Goal: Information Seeking & Learning: Learn about a topic

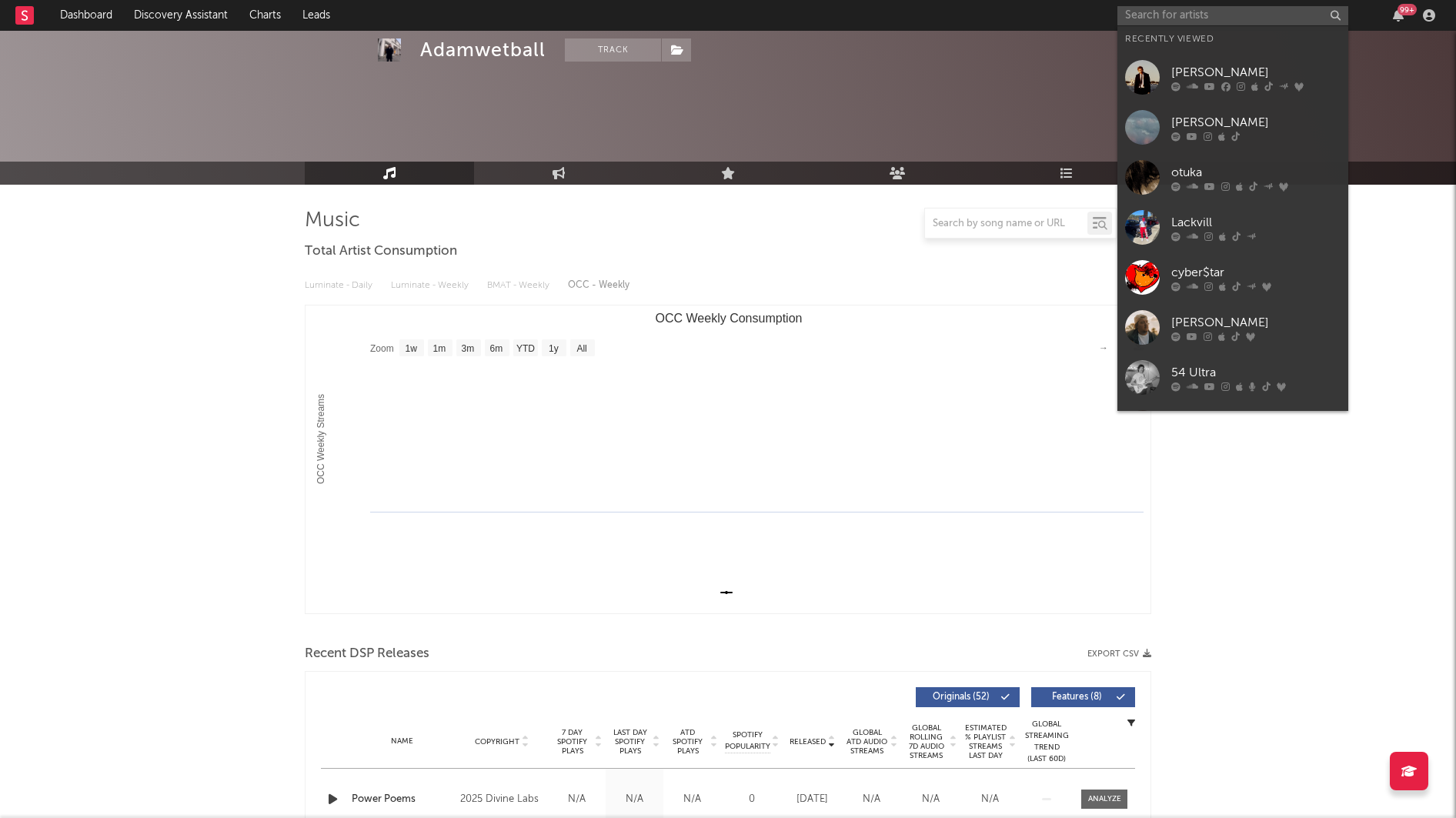
select select "1w"
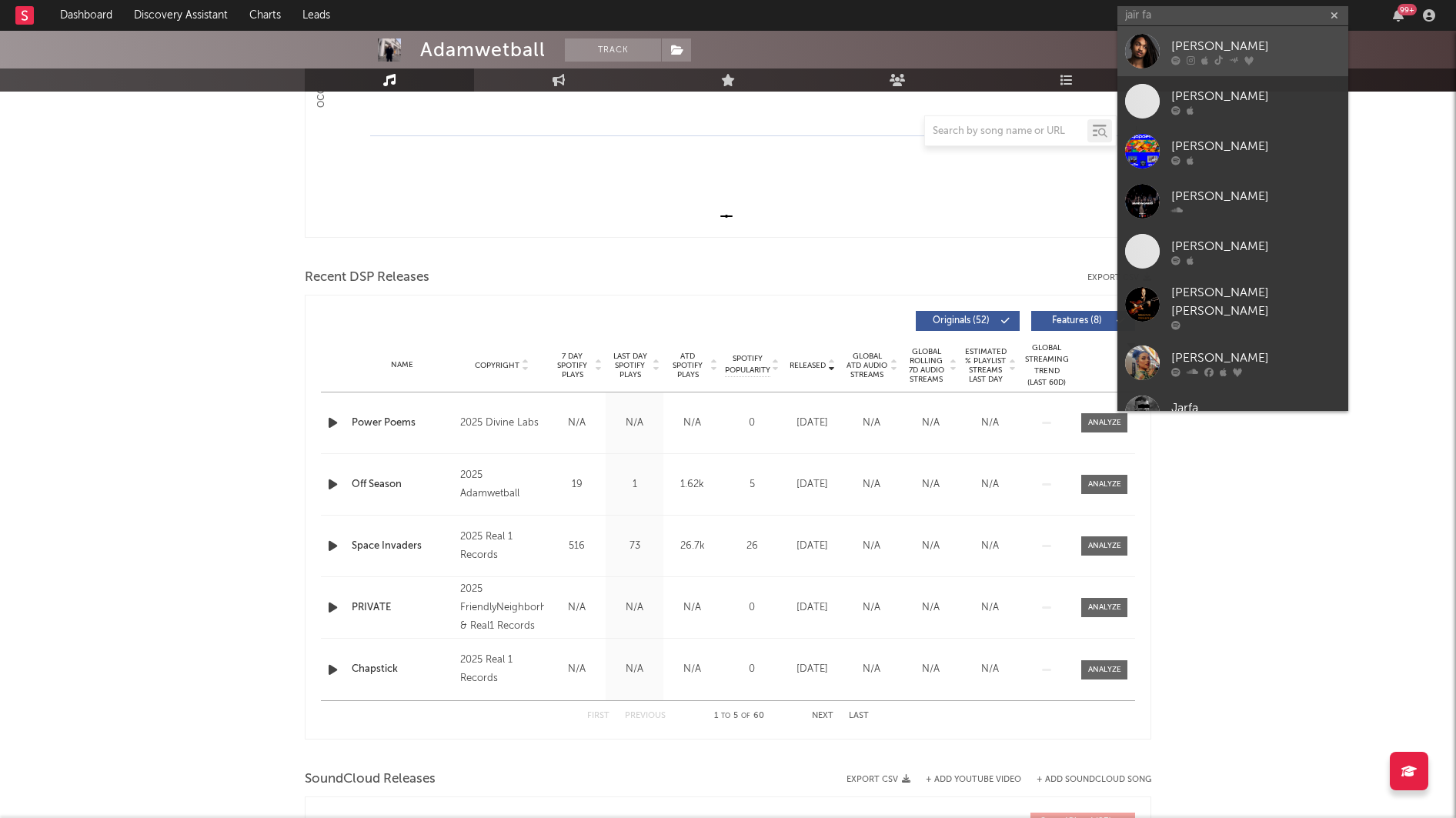
type input "jaïr fa"
click at [1241, 39] on div "Jaïr Faria" at bounding box center [1256, 46] width 170 height 18
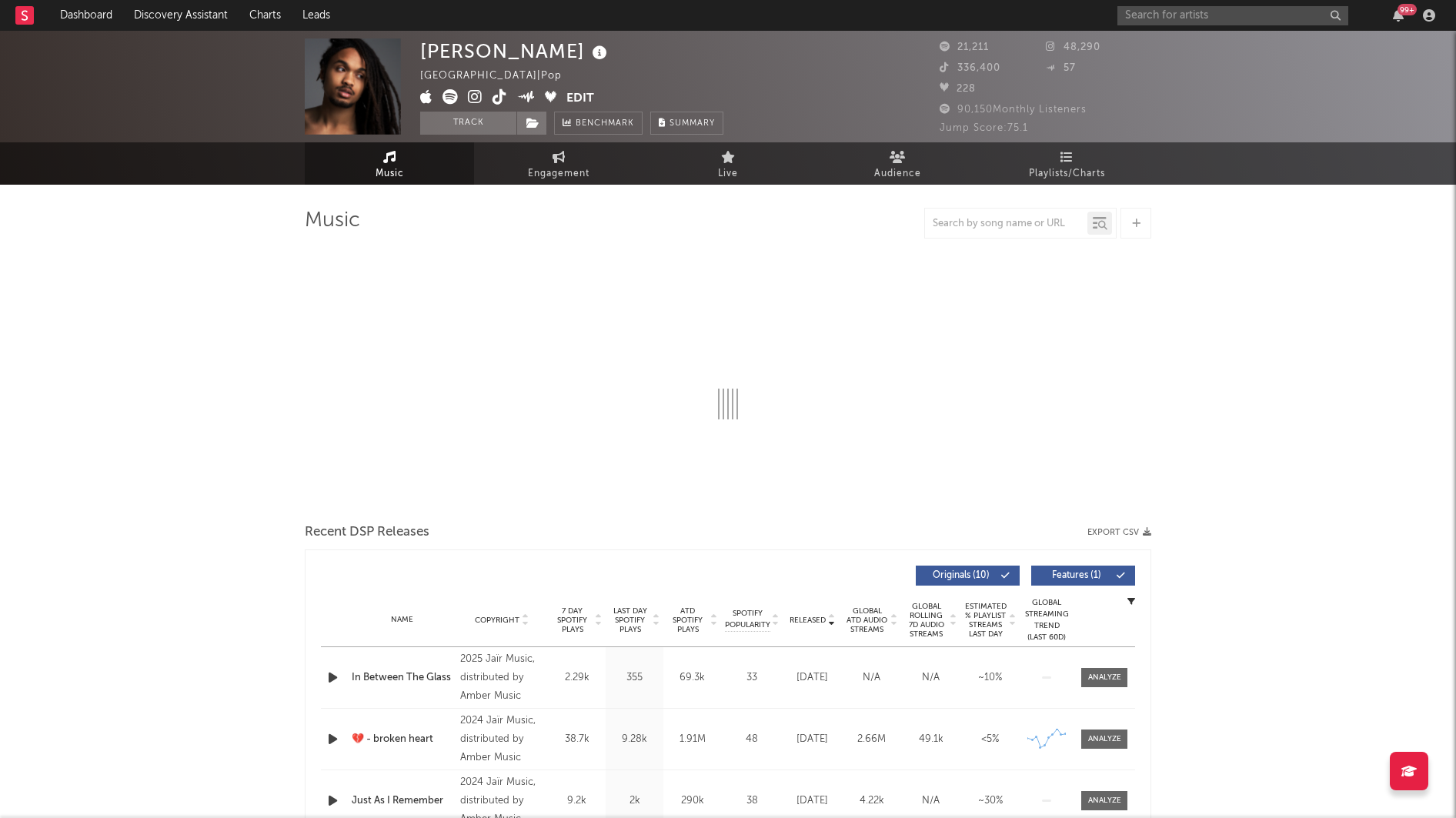
select select "6m"
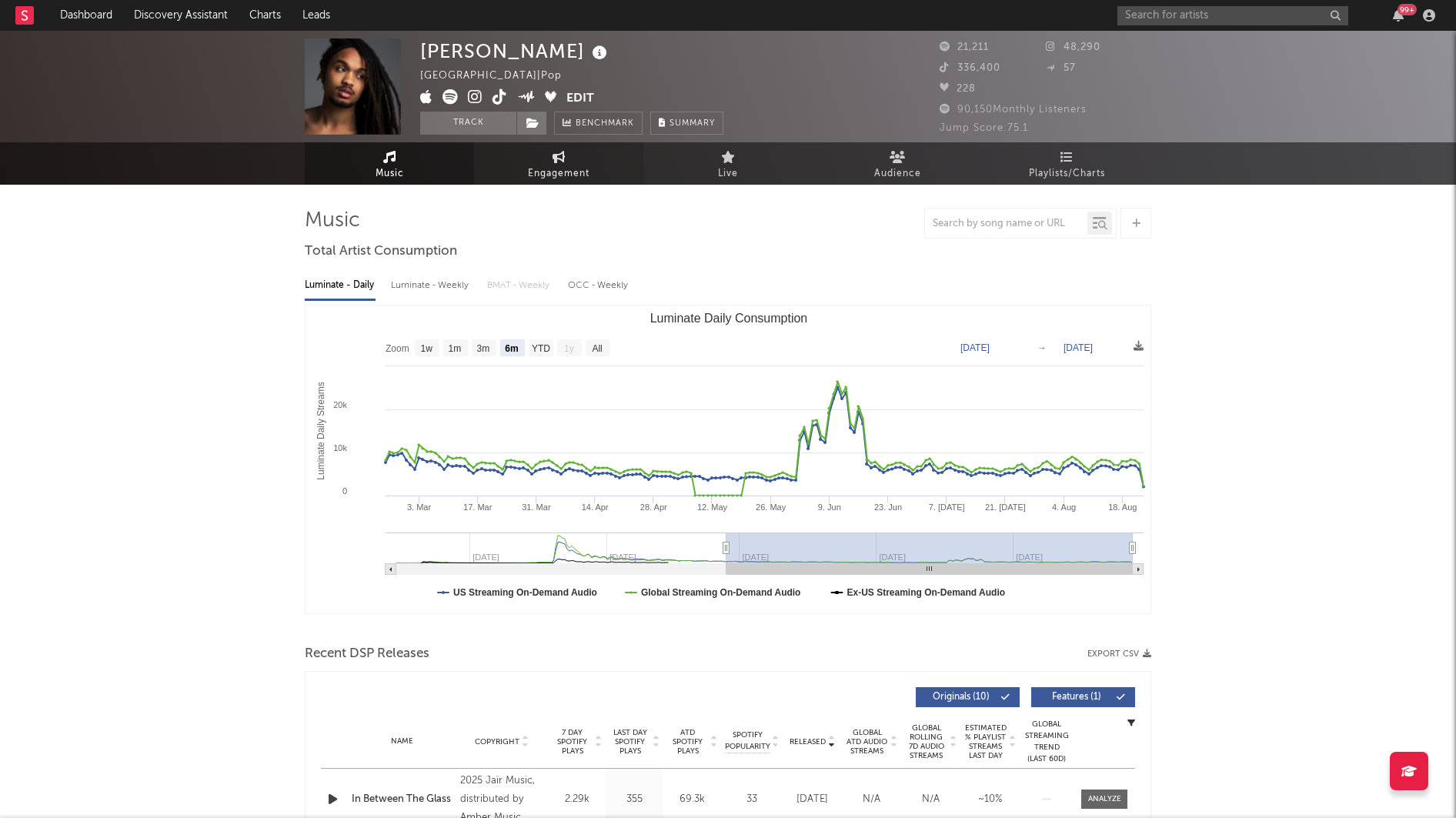
click at [534, 158] on link "Engagement" at bounding box center [559, 163] width 170 height 42
select select "1w"
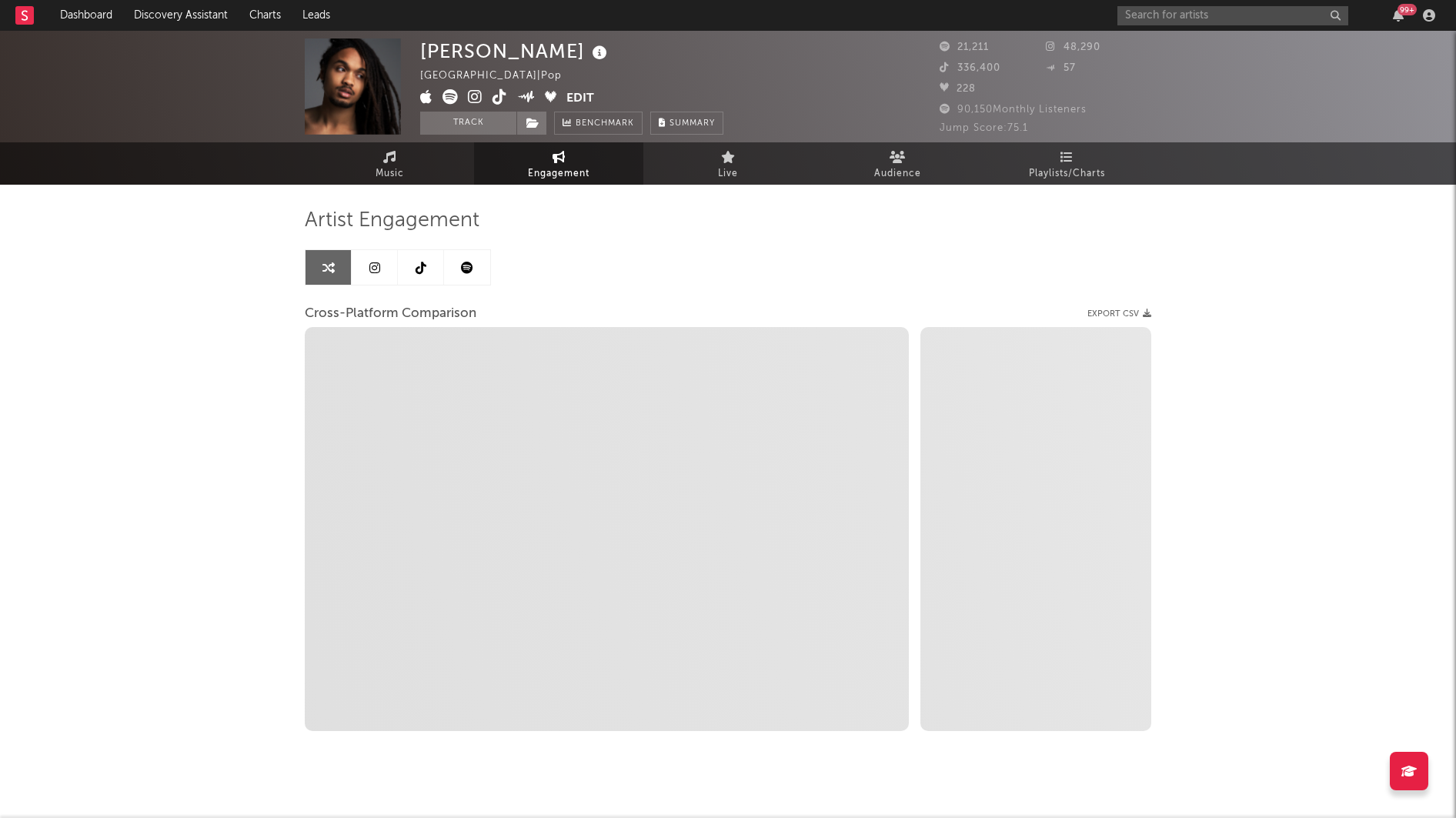
select select "1m"
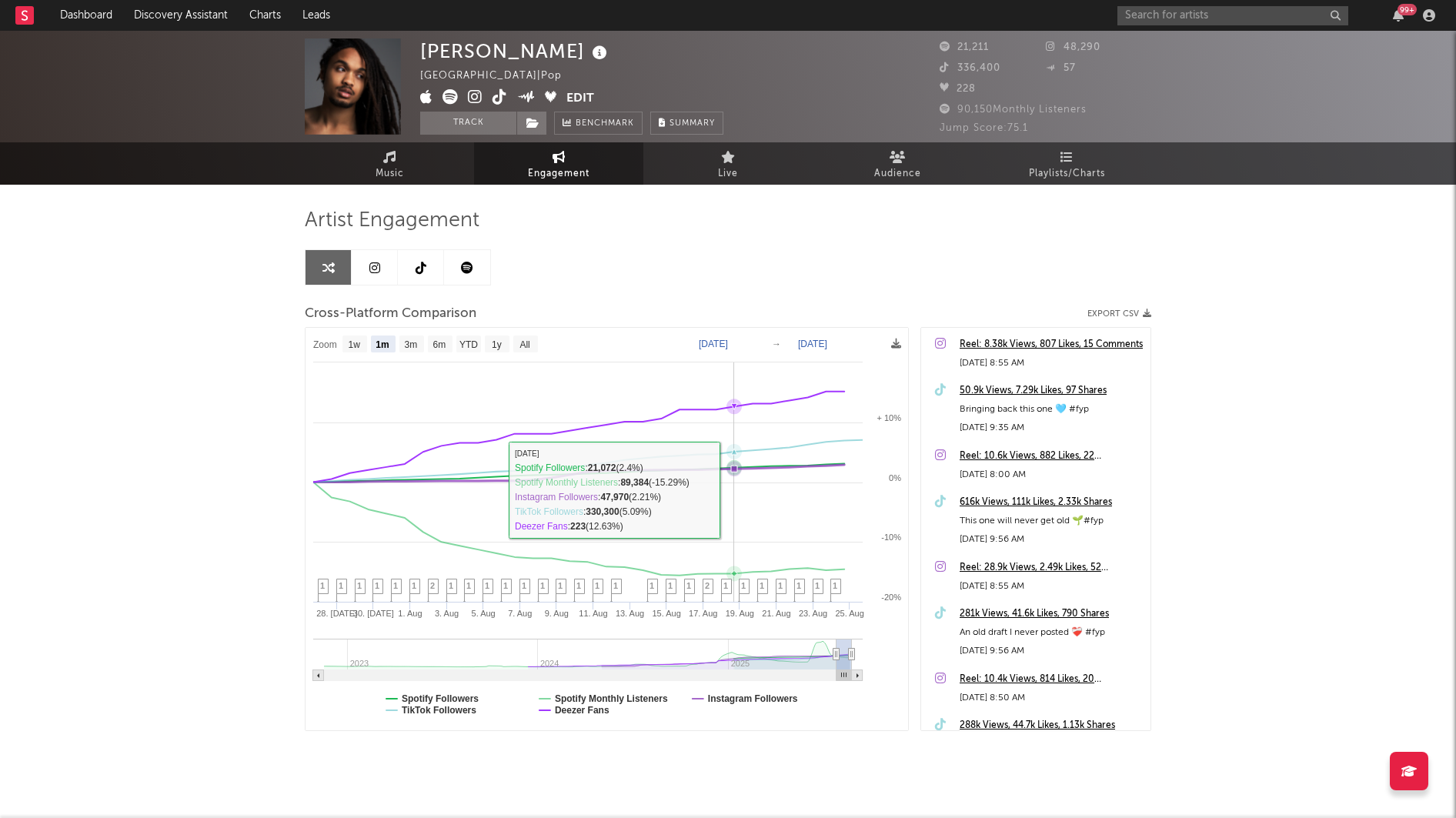
scroll to position [20, 0]
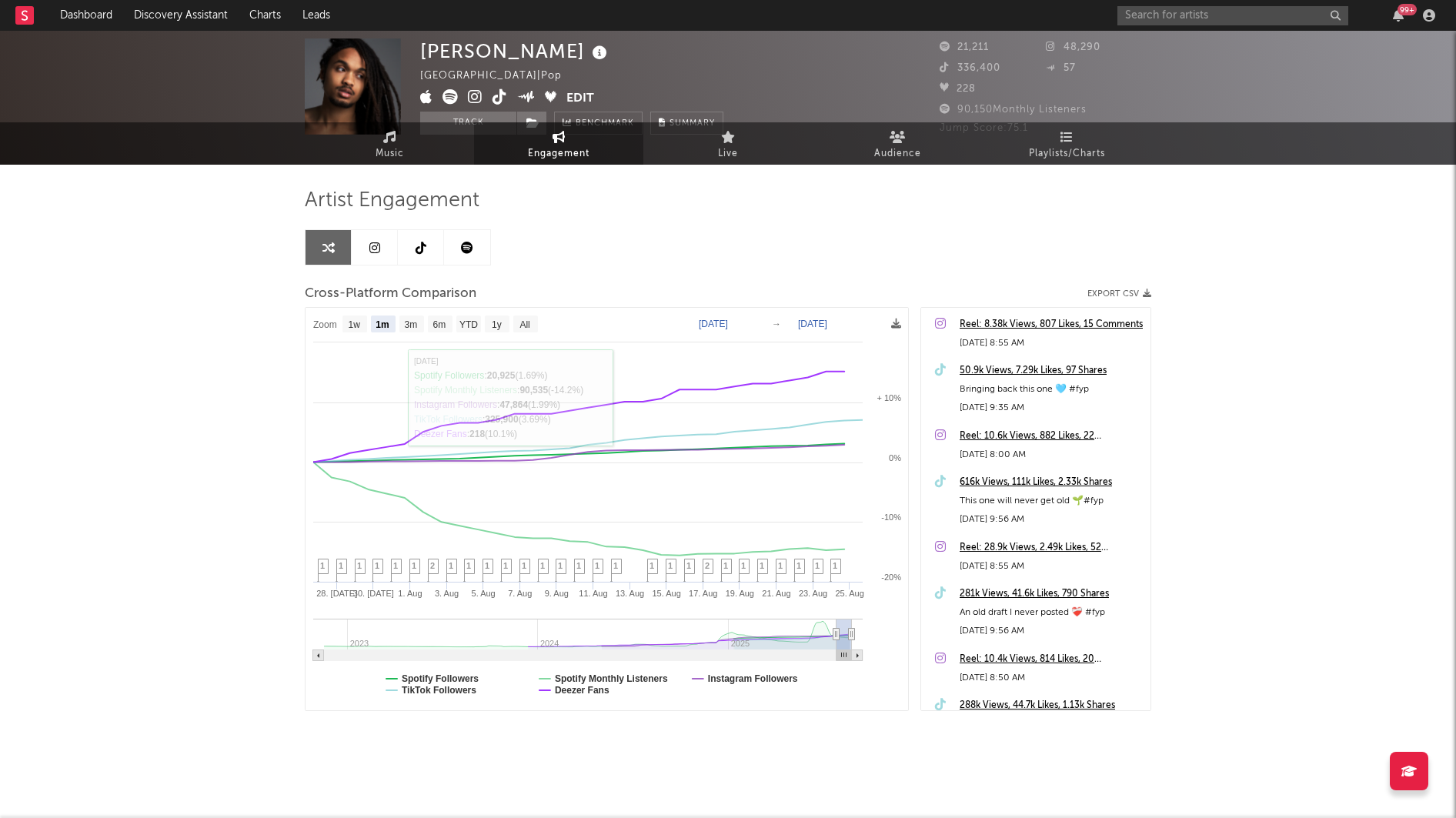
click at [366, 247] on link at bounding box center [375, 247] width 46 height 34
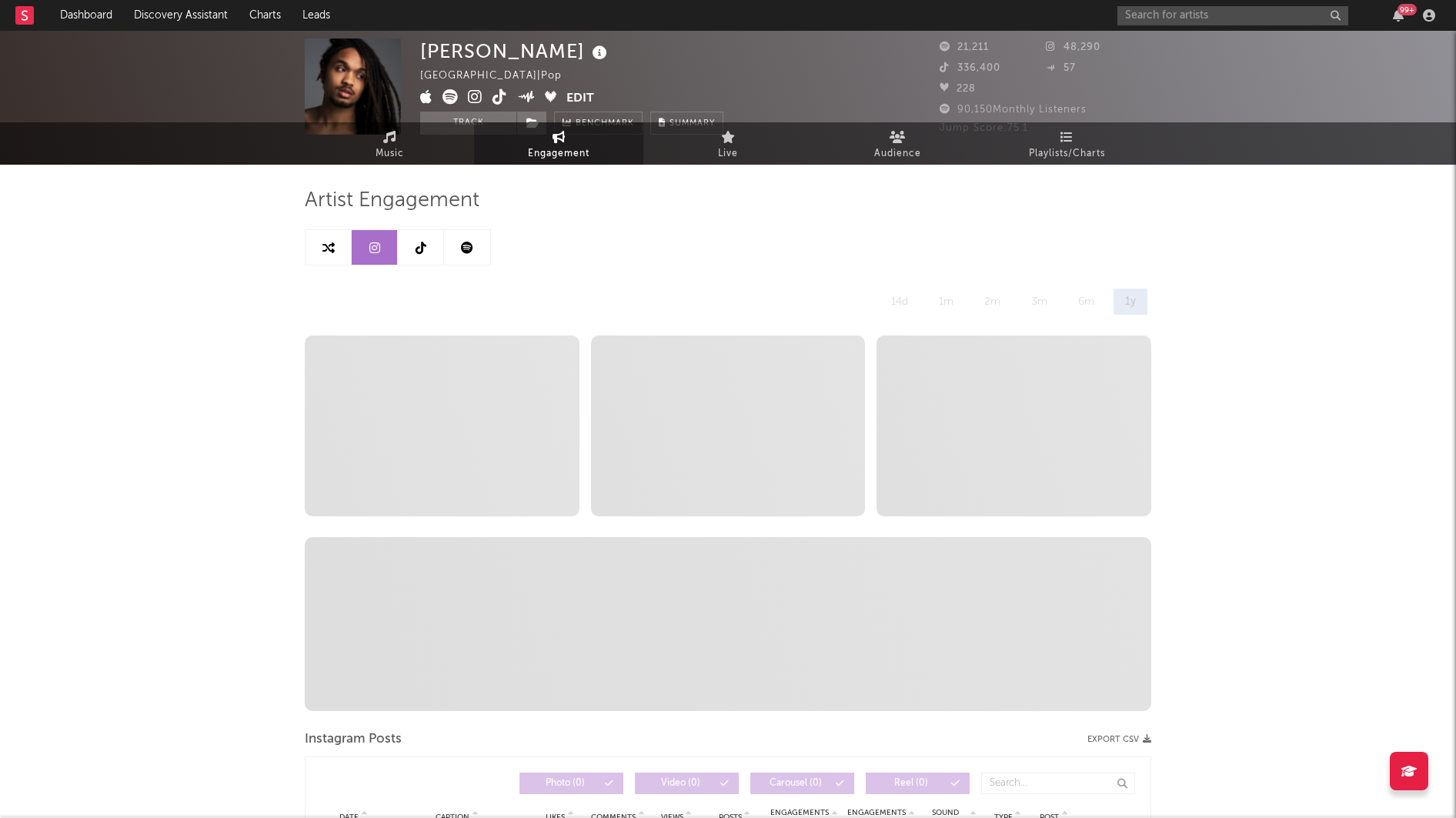
click at [429, 247] on link at bounding box center [421, 247] width 46 height 34
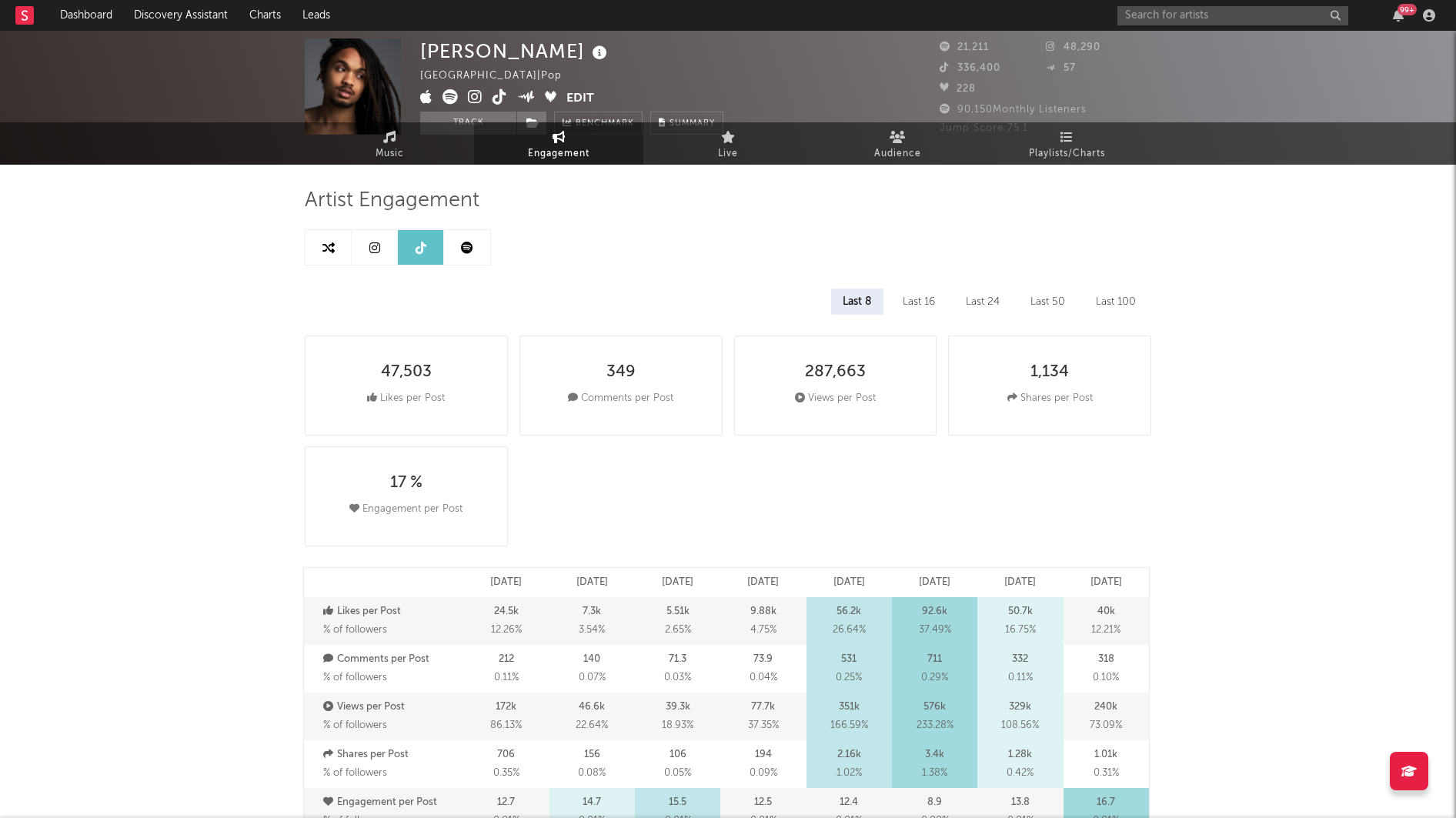
select select "6m"
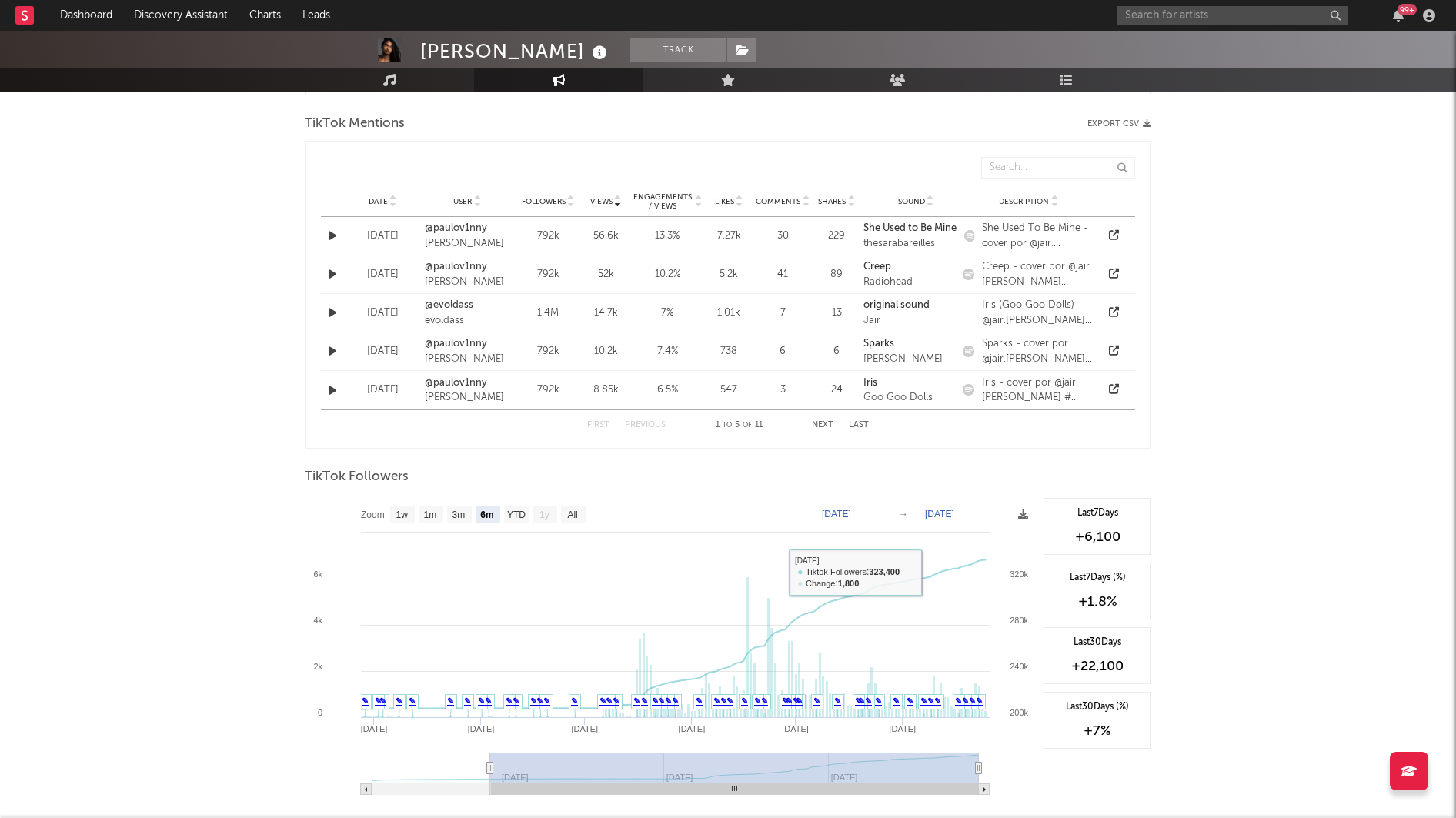
scroll to position [1119, 0]
click at [328, 234] on button "button" at bounding box center [332, 237] width 15 height 18
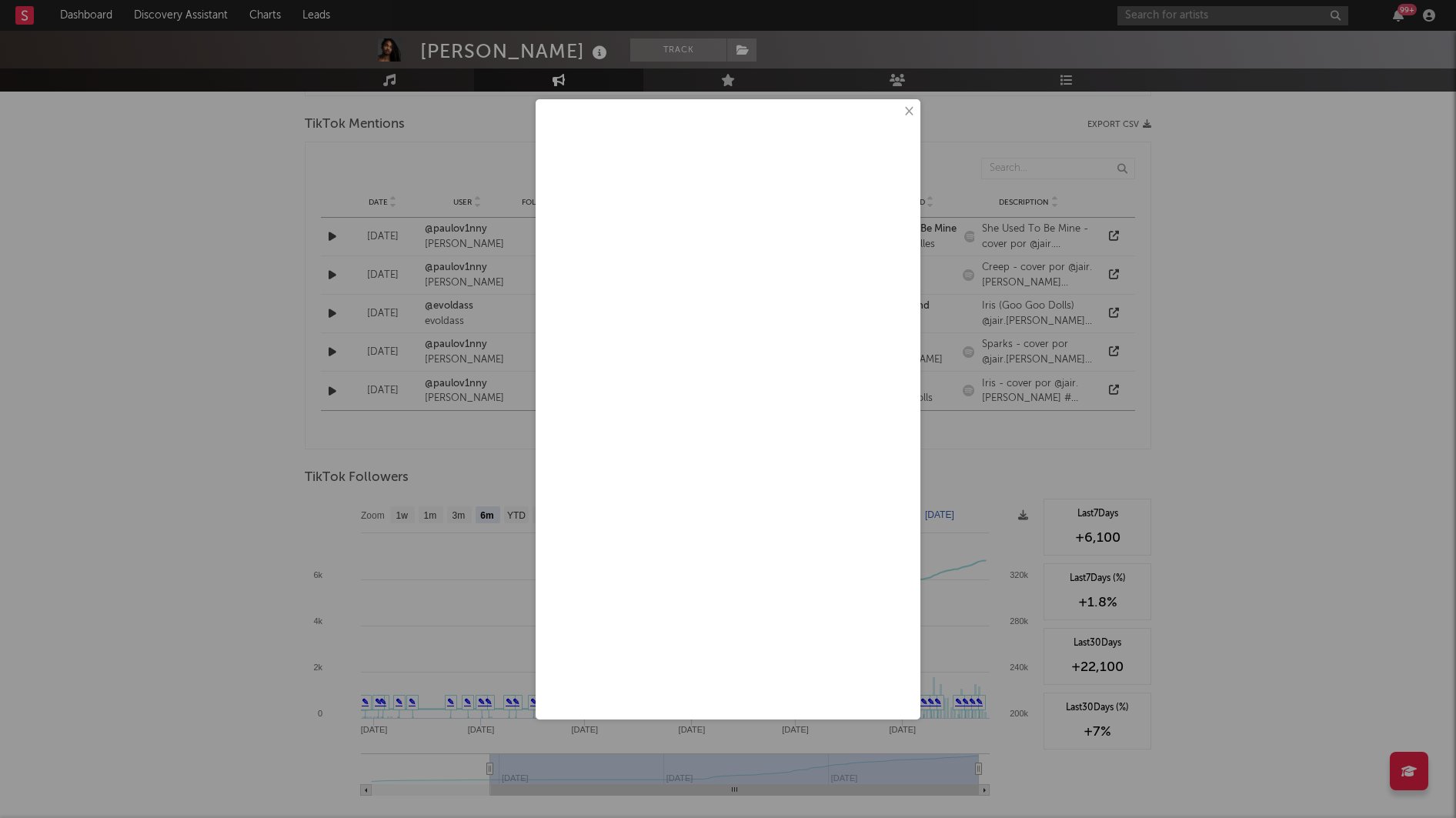
click at [905, 111] on button "×" at bounding box center [907, 111] width 17 height 17
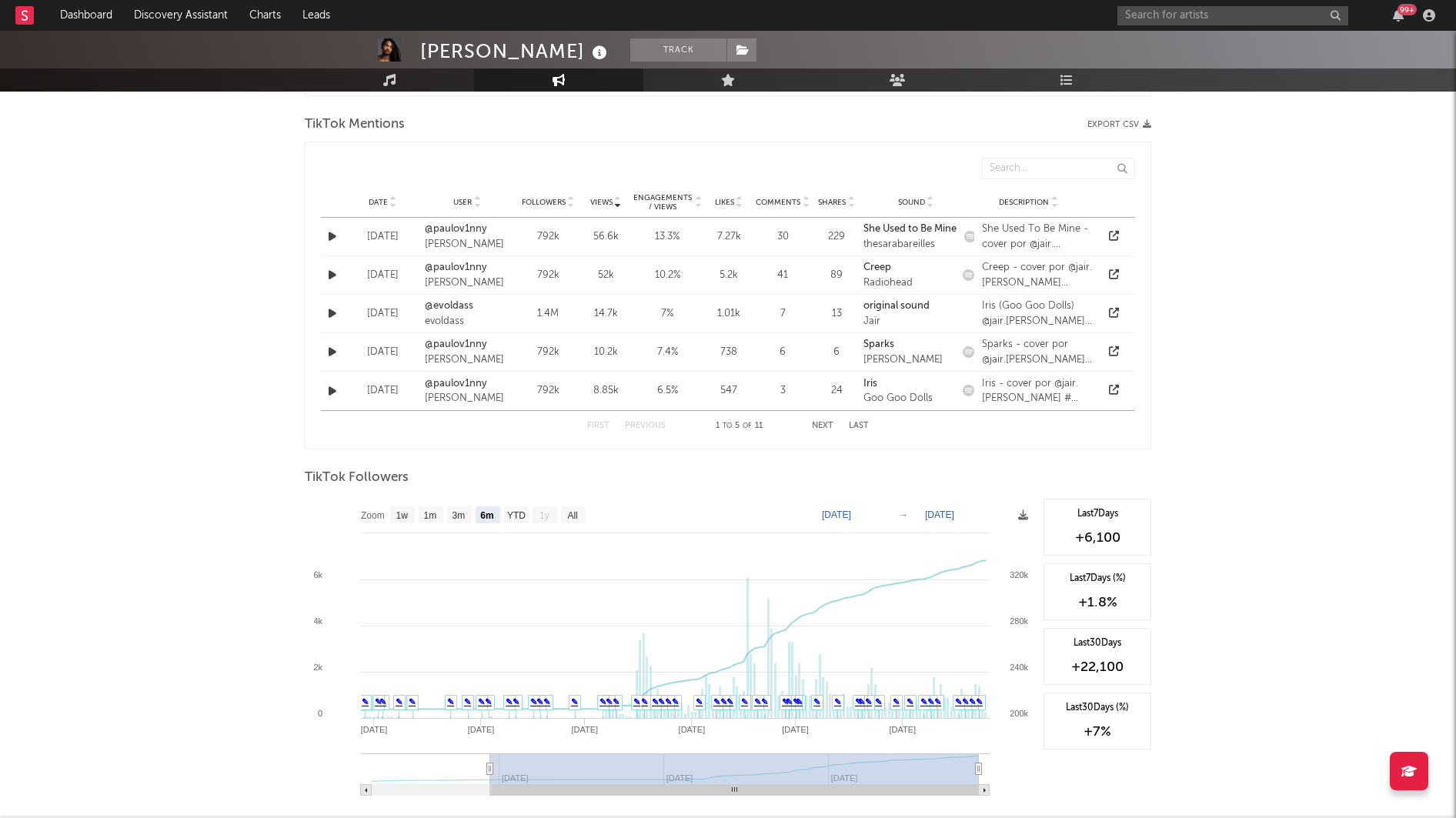
scroll to position [1100, 0]
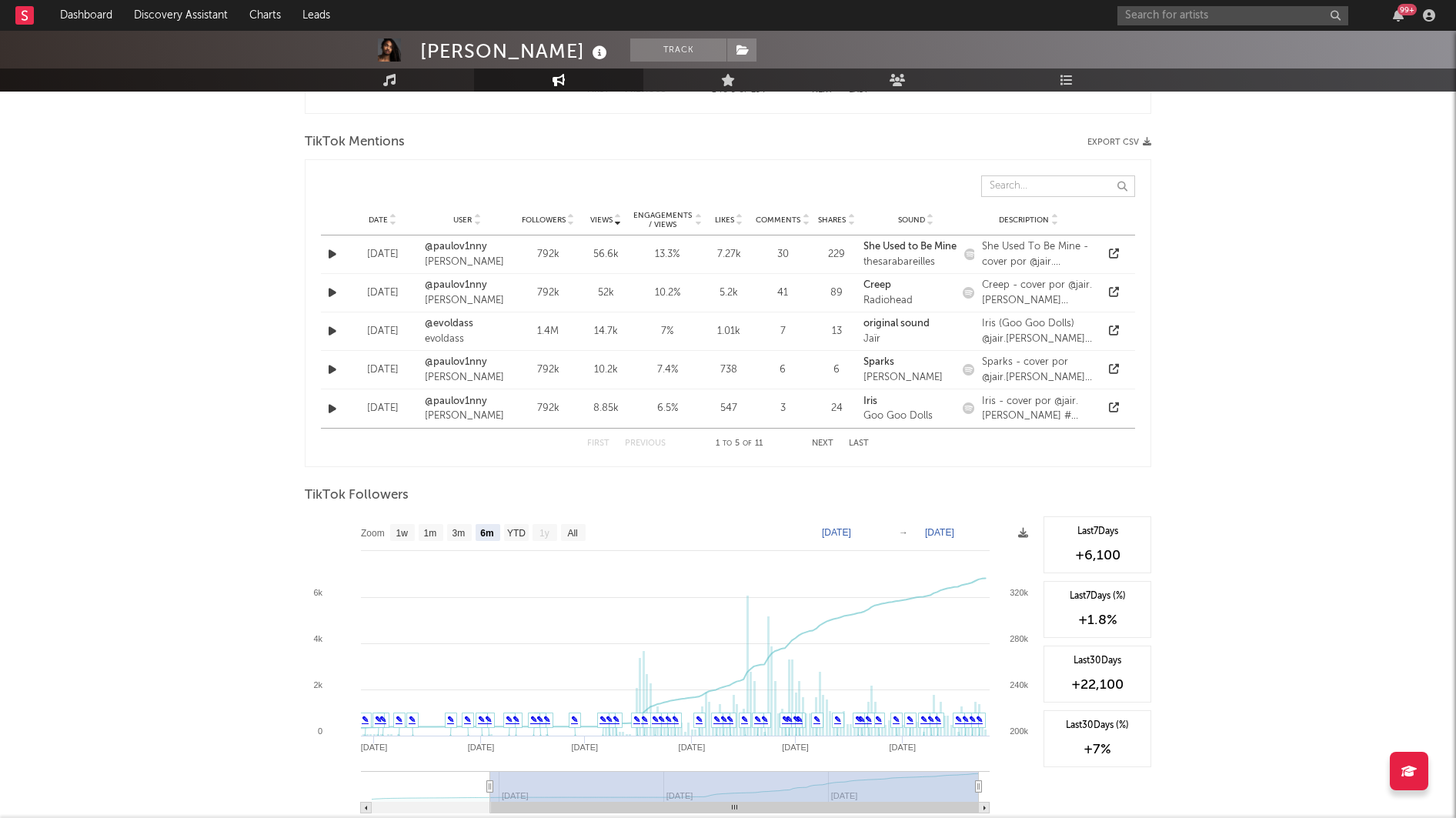
click at [1023, 183] on input "text" at bounding box center [1058, 186] width 154 height 22
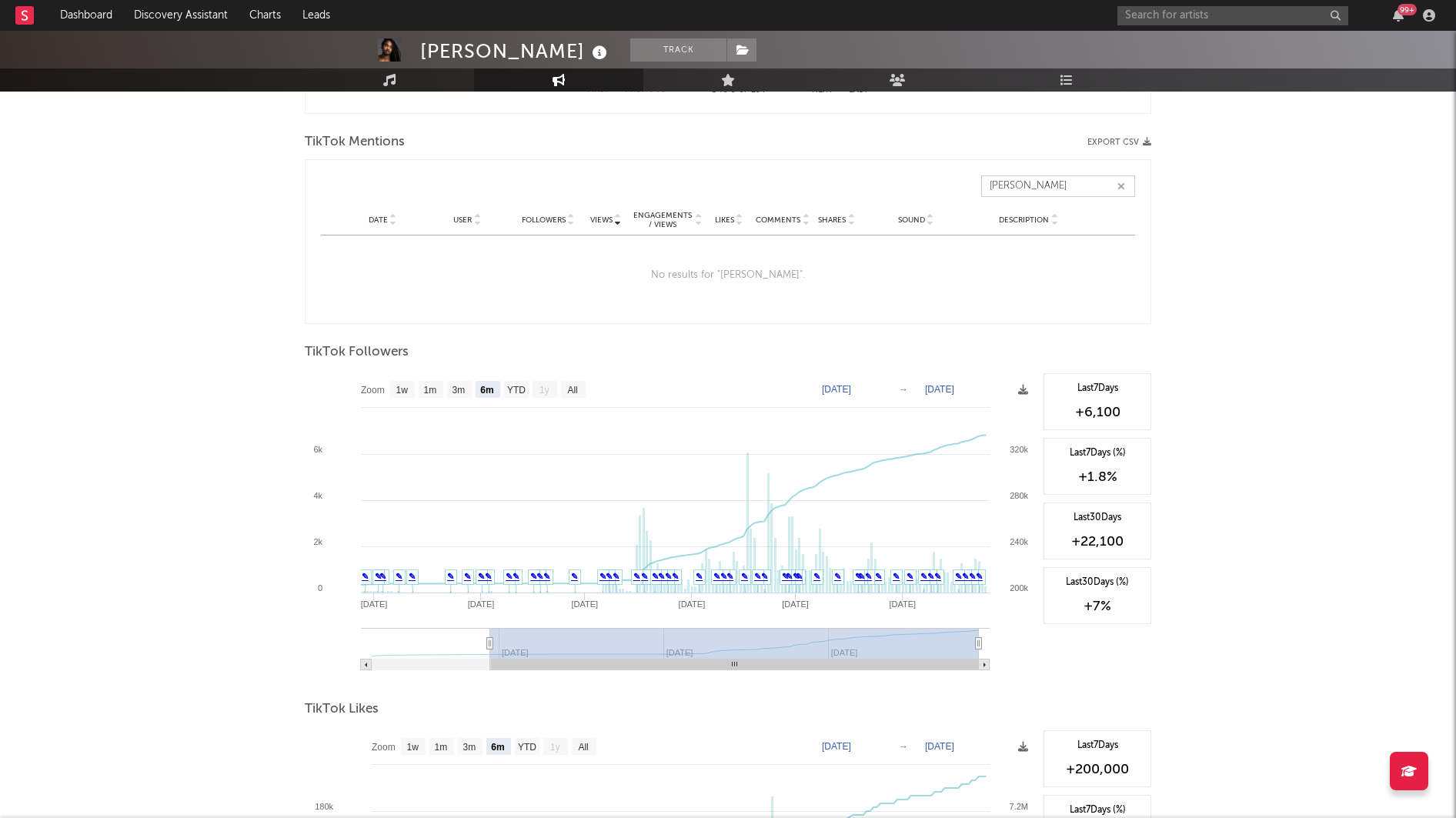
drag, startPoint x: 1026, startPoint y: 185, endPoint x: 970, endPoint y: 176, distance: 56.7
click at [970, 176] on div "Views Date User Followers Views Engagements / Views Likes Comments Shares Sound…" at bounding box center [728, 186] width 814 height 37
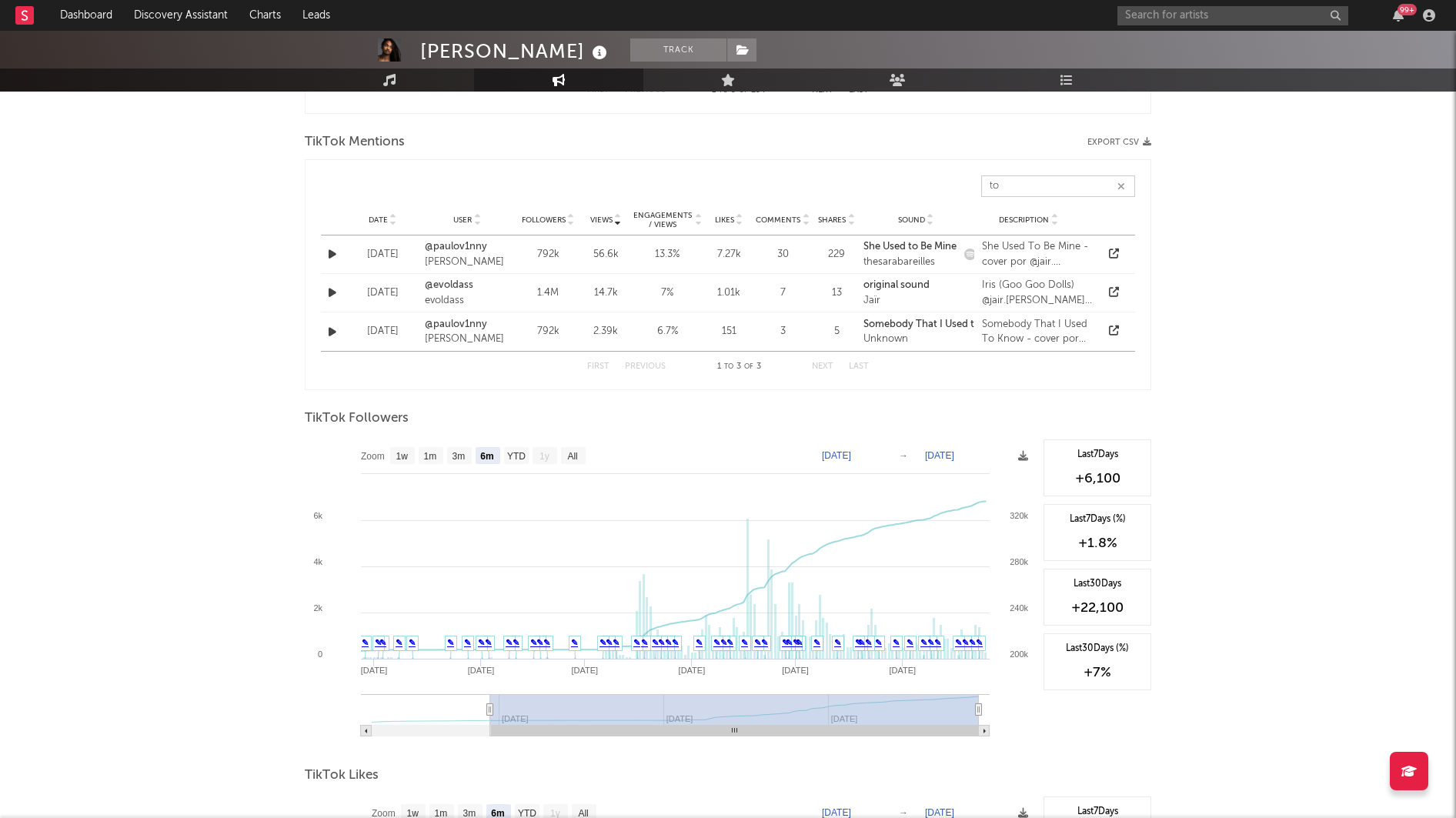
type input "t"
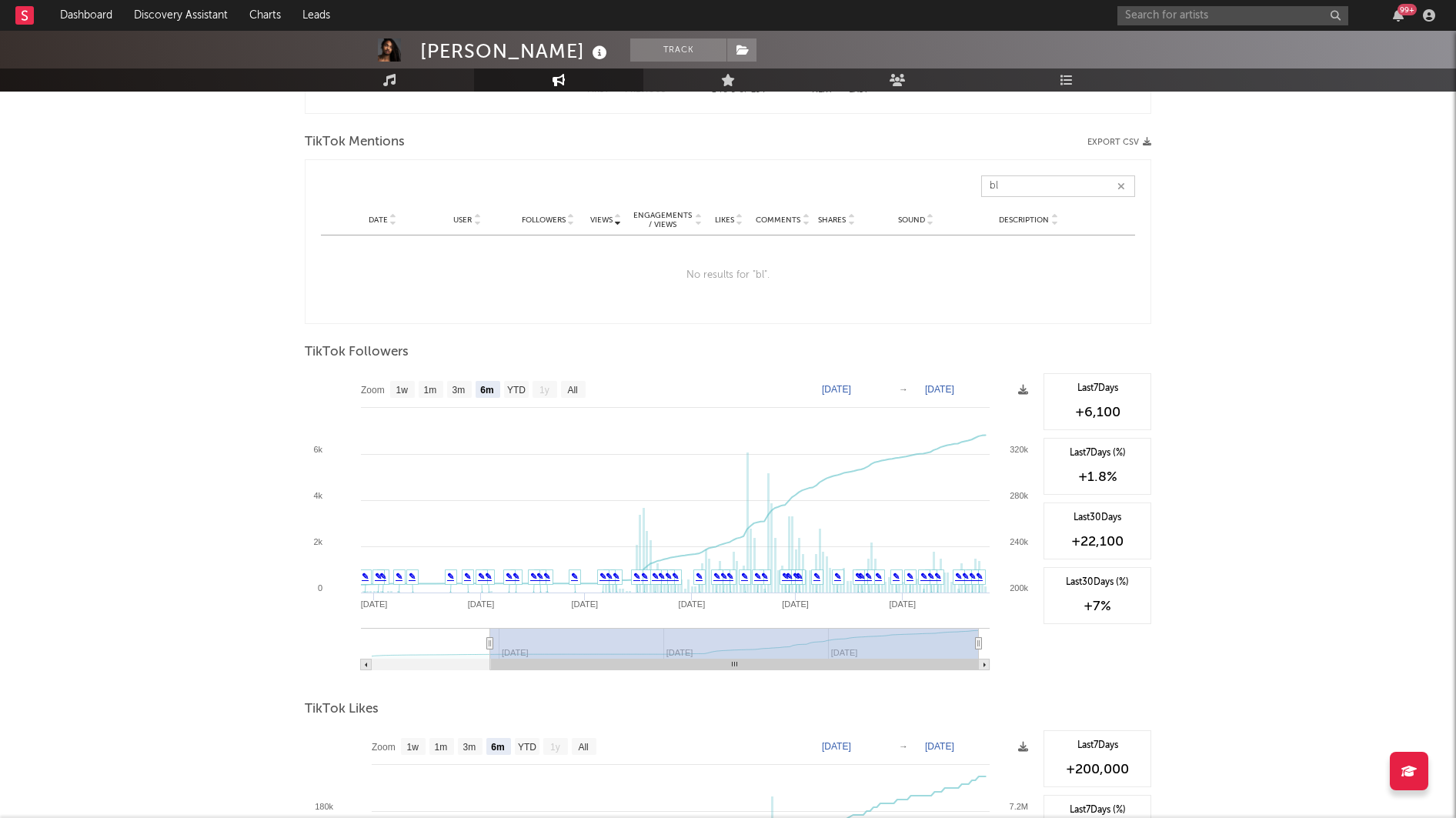
type input "b"
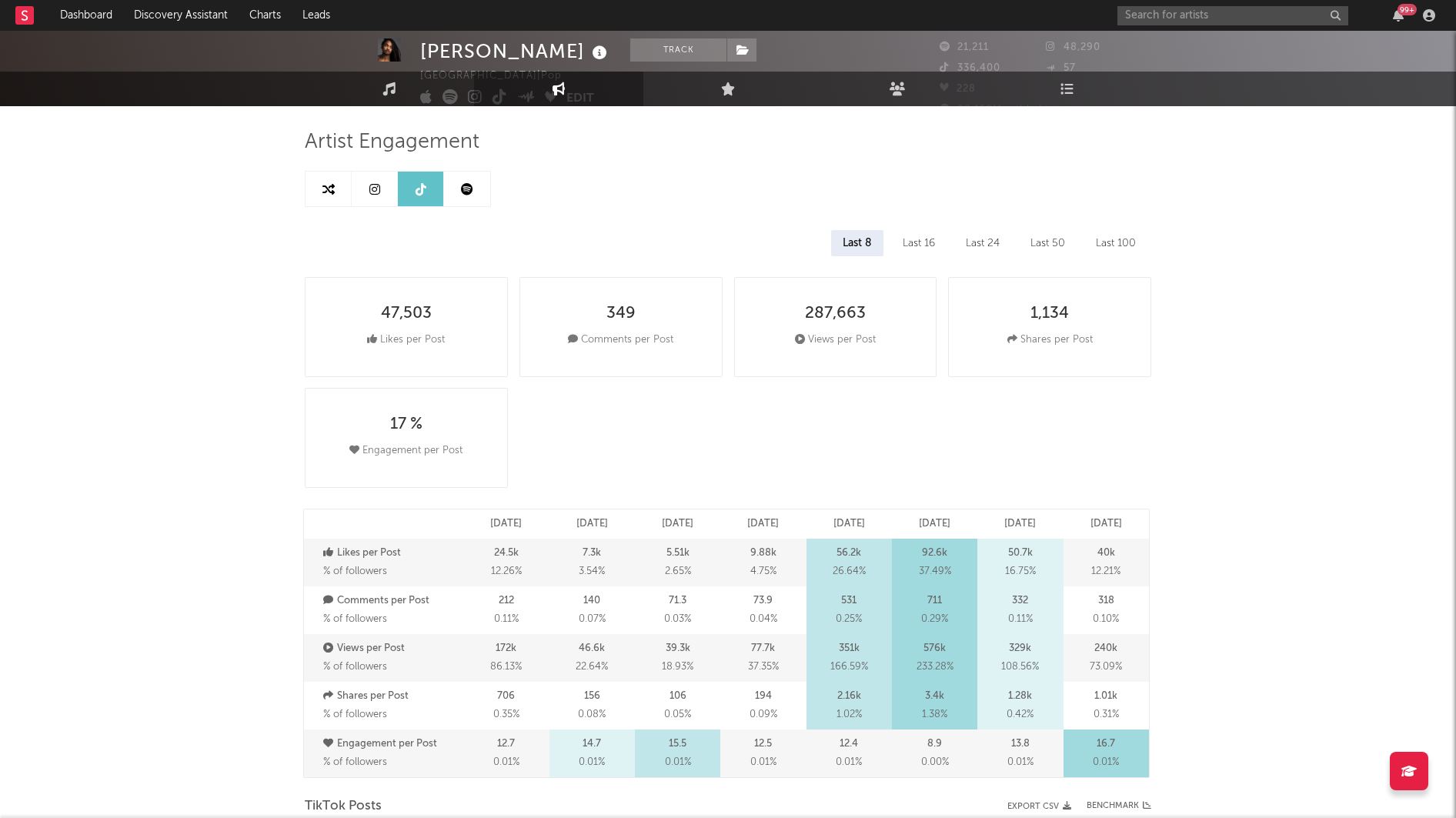
scroll to position [0, 0]
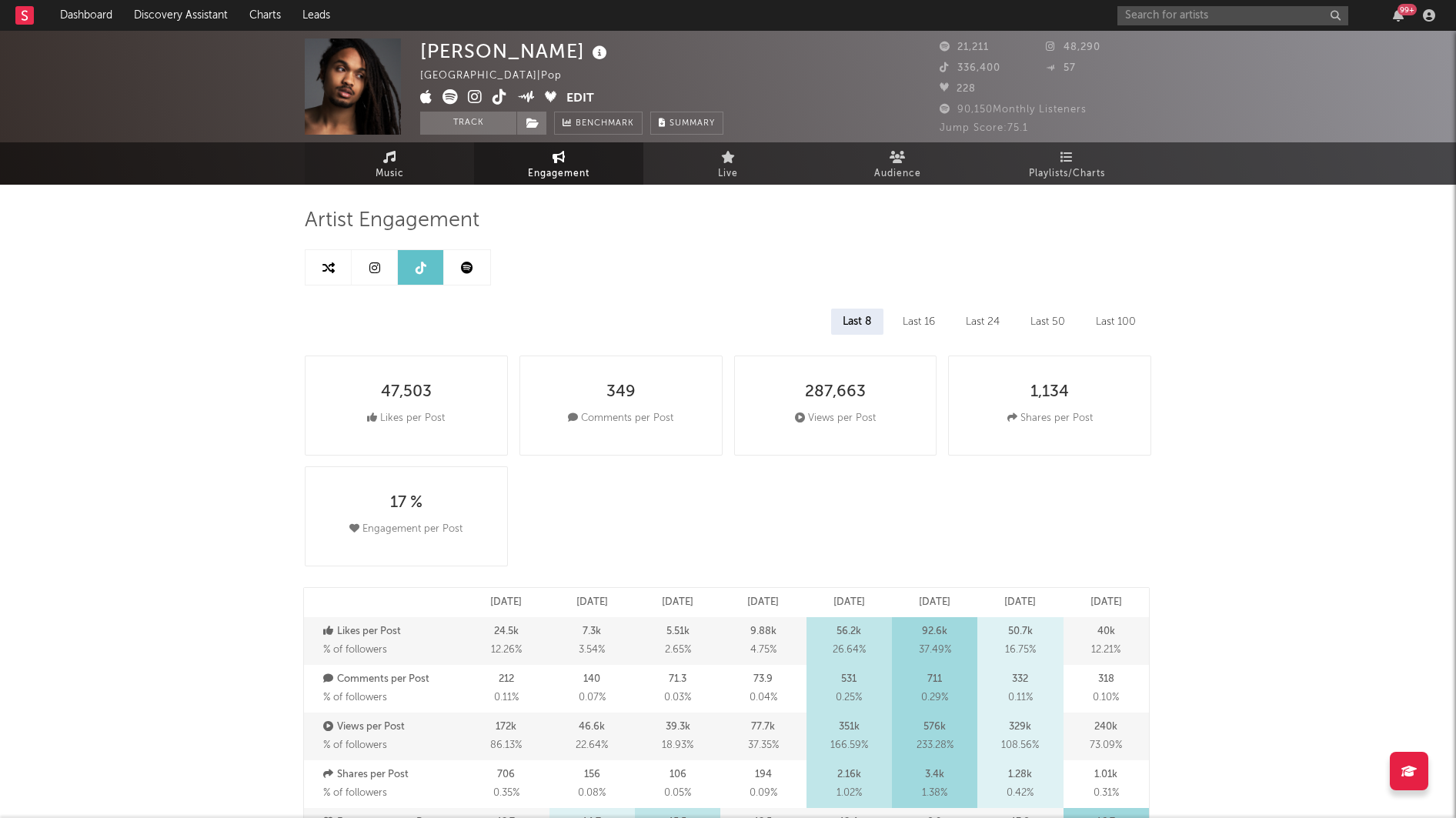
click at [433, 168] on link "Music" at bounding box center [390, 163] width 170 height 42
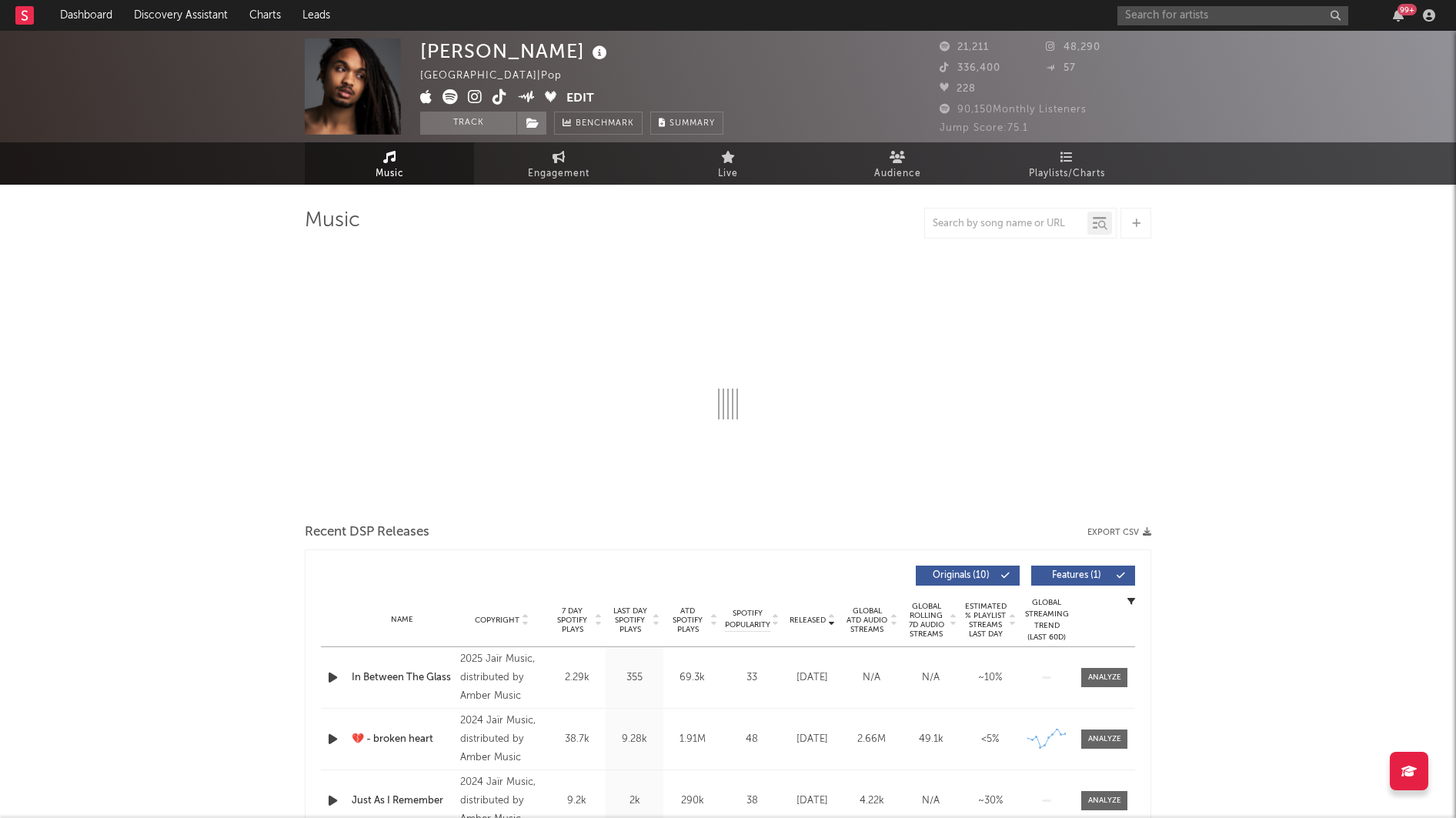
select select "6m"
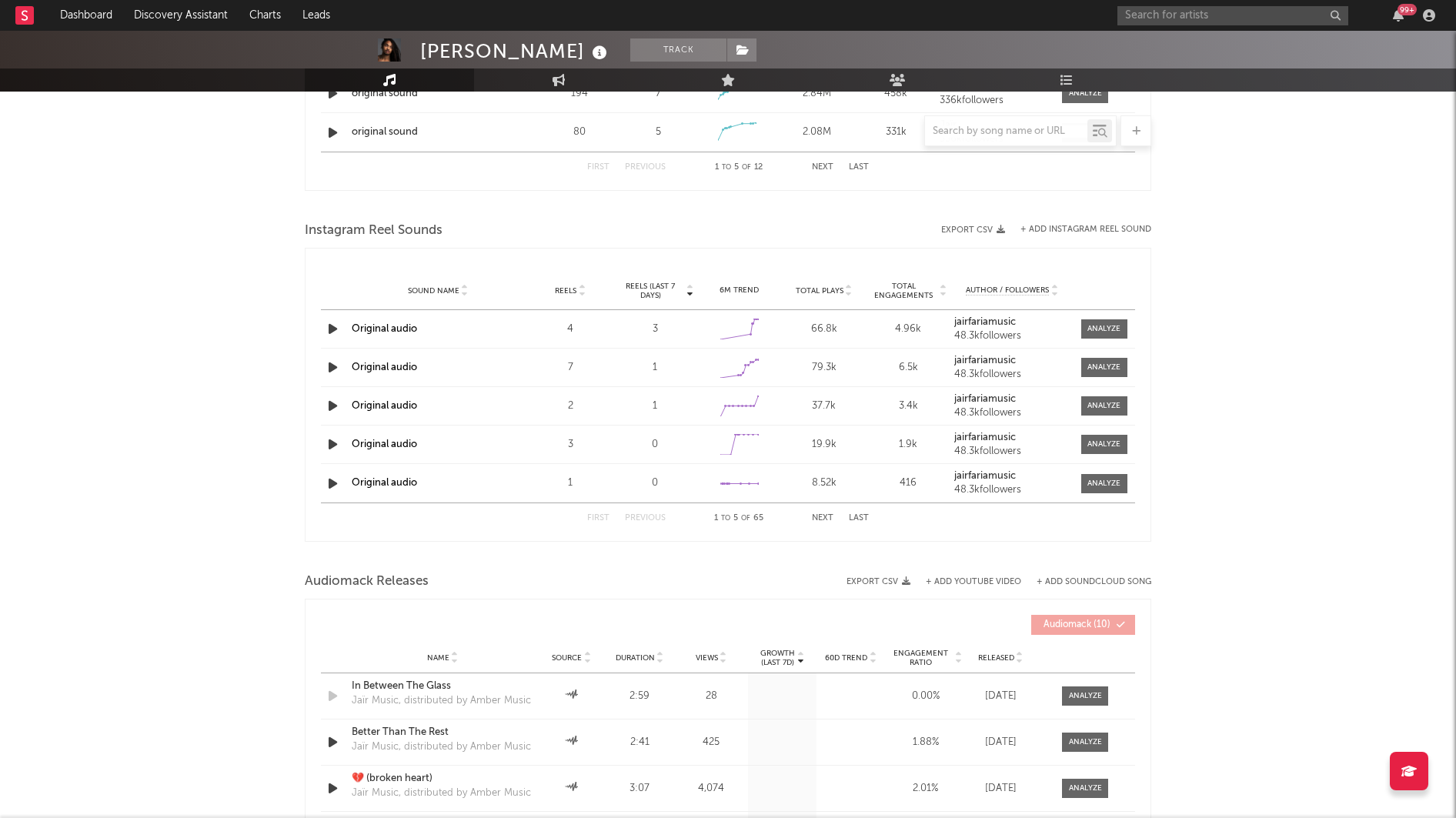
scroll to position [1294, 0]
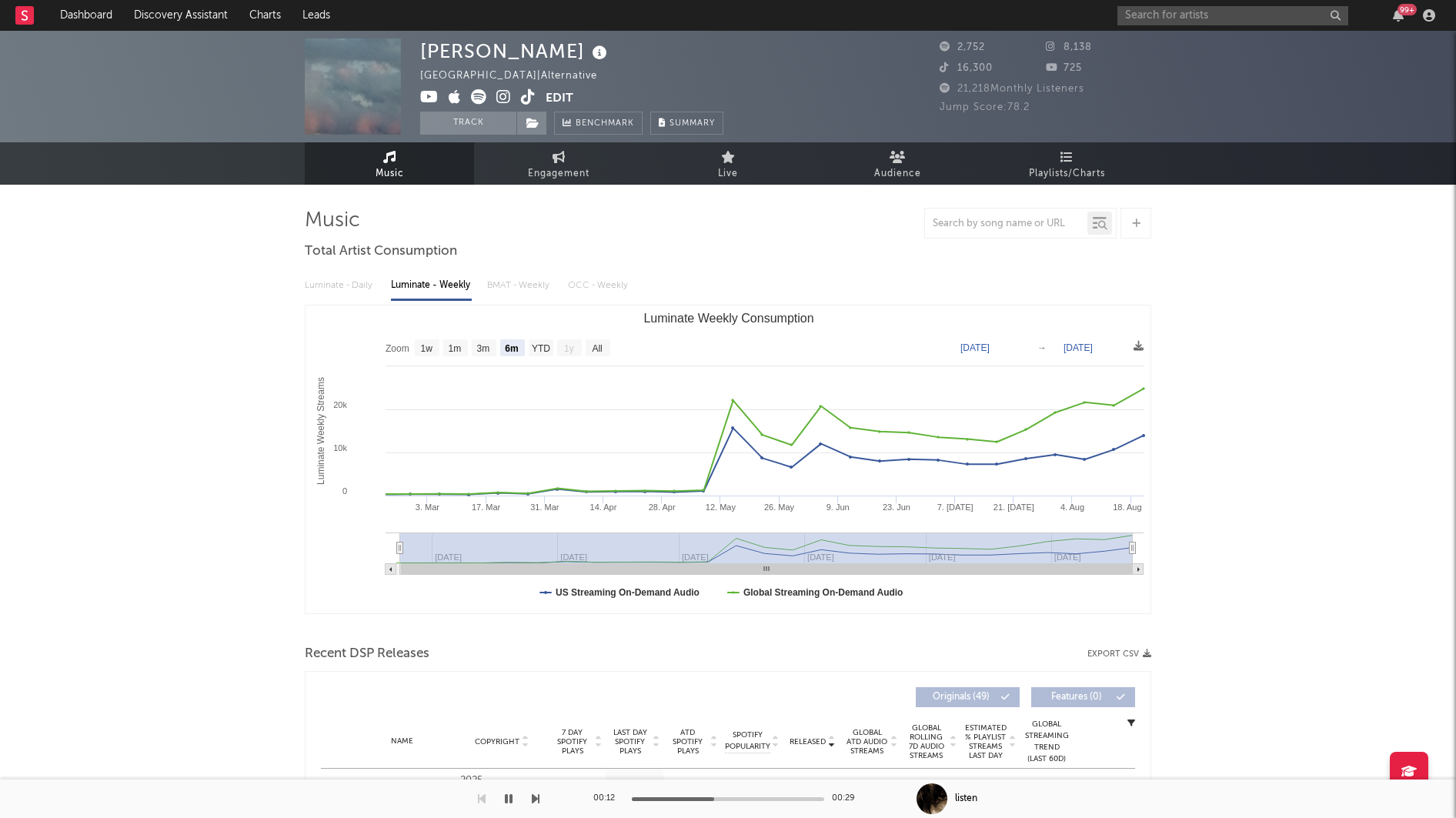
select select "6m"
click at [1162, 18] on input "text" at bounding box center [1233, 16] width 231 height 19
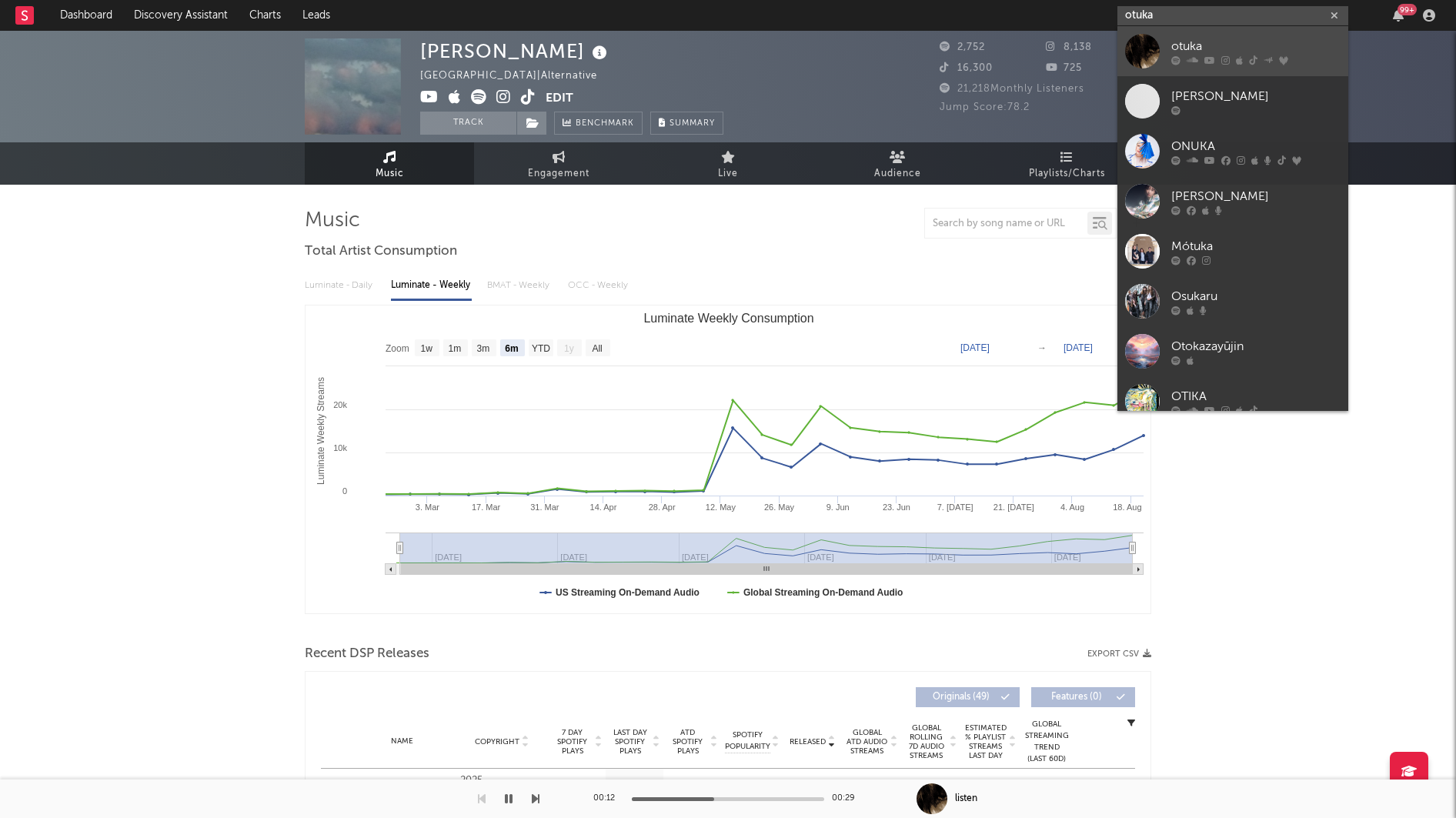
type input "otuka"
click at [1162, 55] on link "otuka" at bounding box center [1233, 51] width 231 height 50
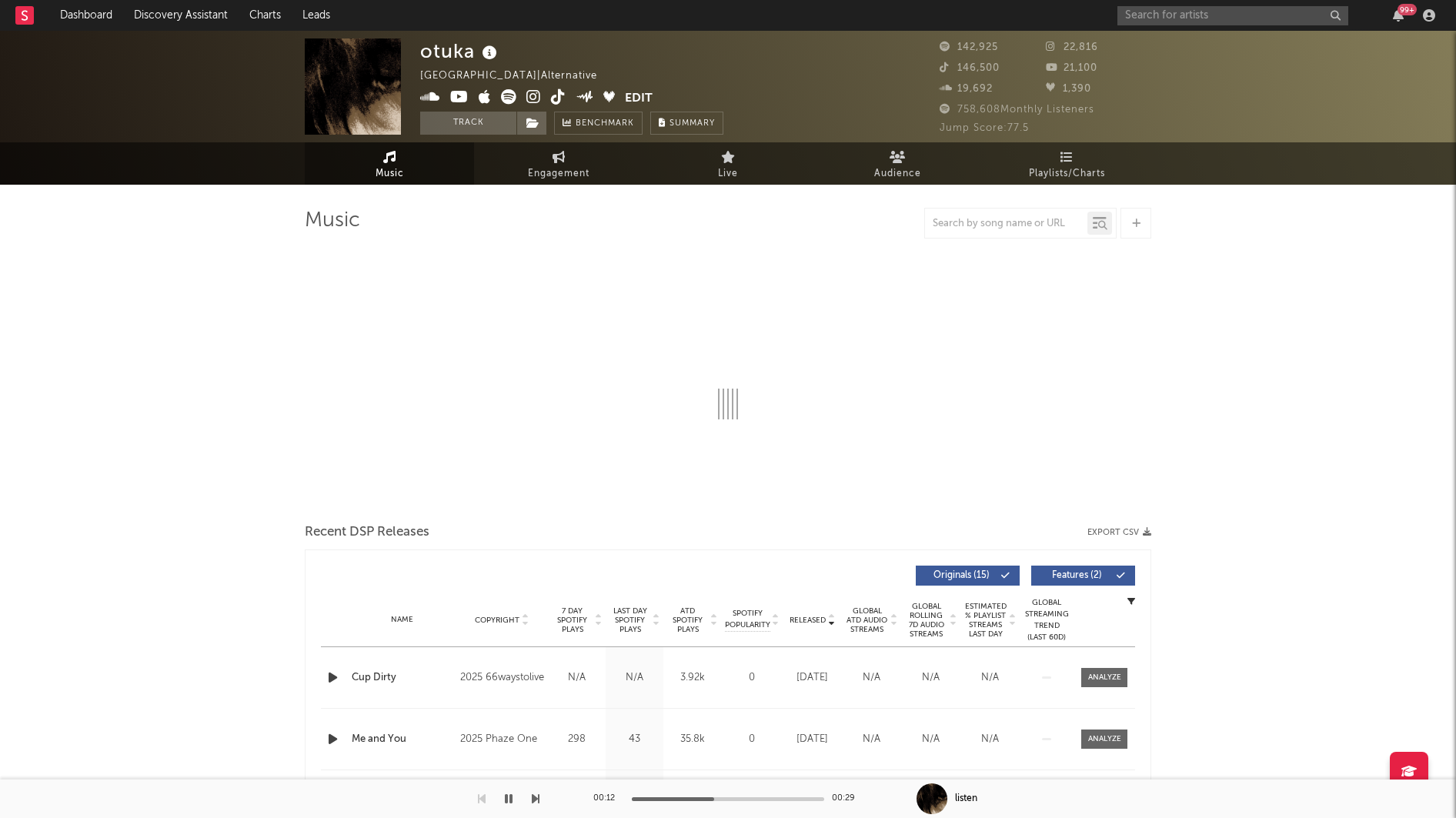
select select "6m"
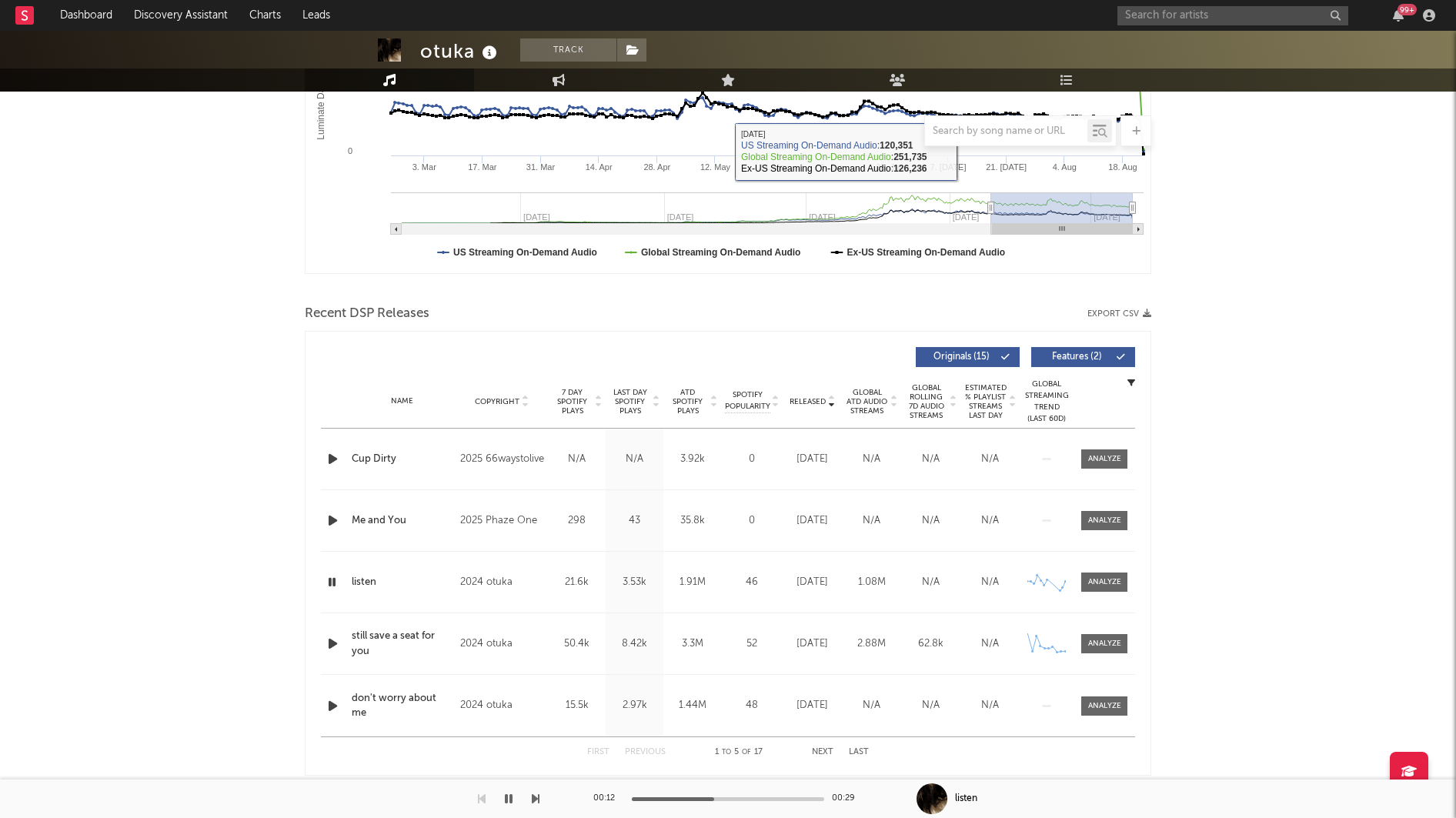
scroll to position [351, 0]
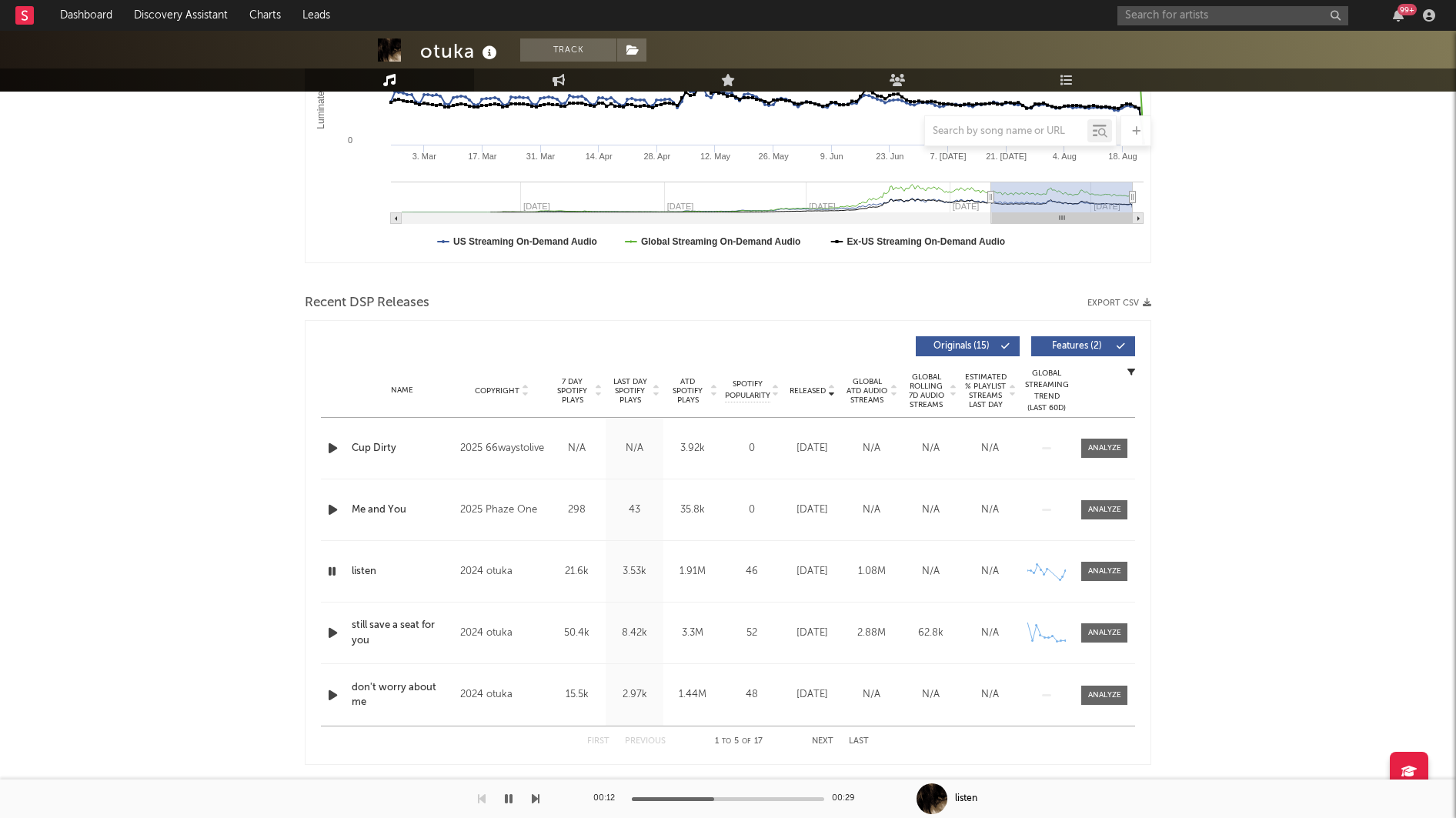
click at [810, 390] on span "Released" at bounding box center [807, 391] width 36 height 10
drag, startPoint x: 1101, startPoint y: 570, endPoint x: 1220, endPoint y: 534, distance: 124.3
click at [328, 509] on icon "button" at bounding box center [333, 509] width 16 height 19
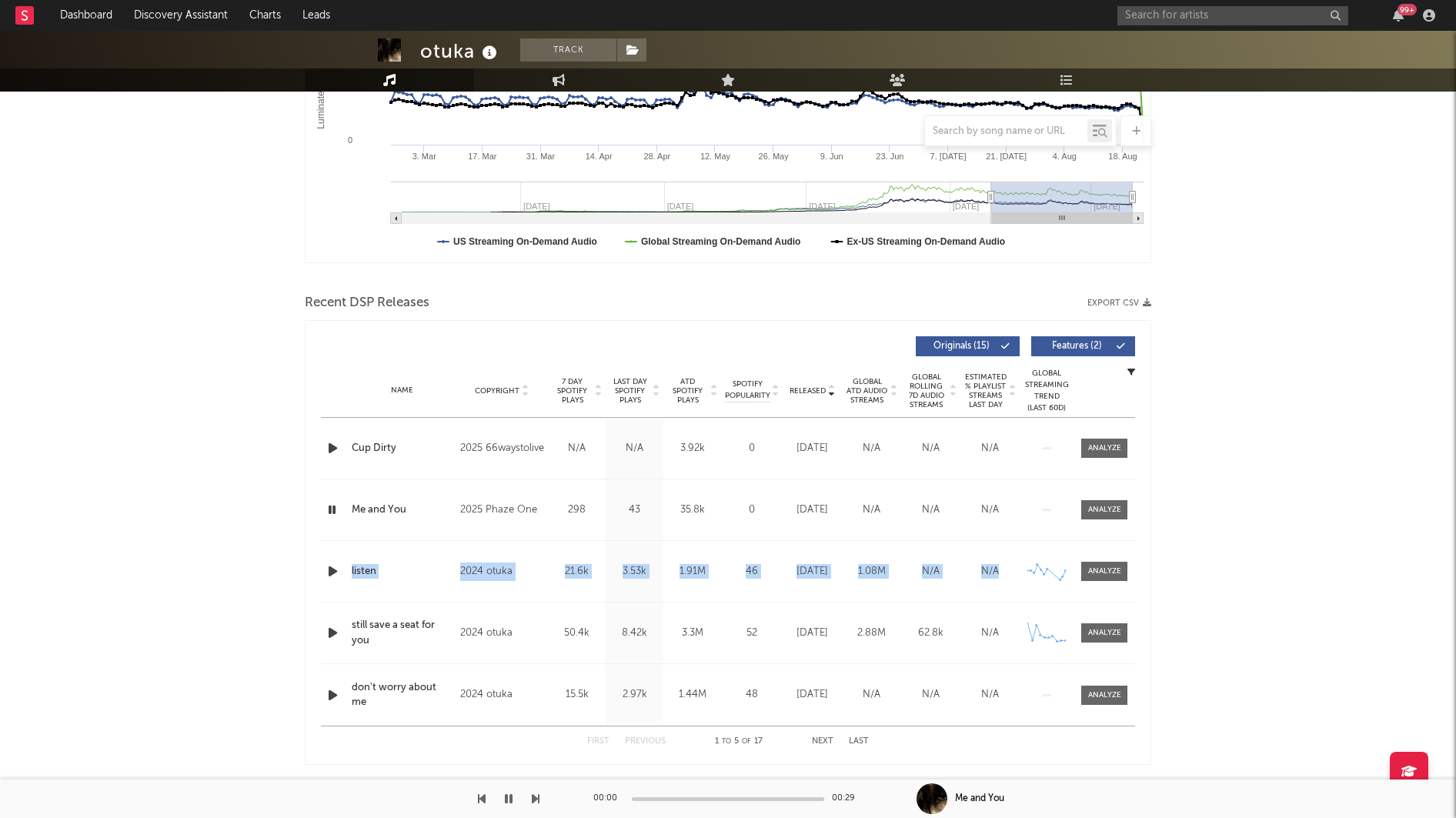
click at [328, 509] on icon "button" at bounding box center [332, 509] width 14 height 19
click at [813, 737] on button "Next" at bounding box center [822, 741] width 22 height 9
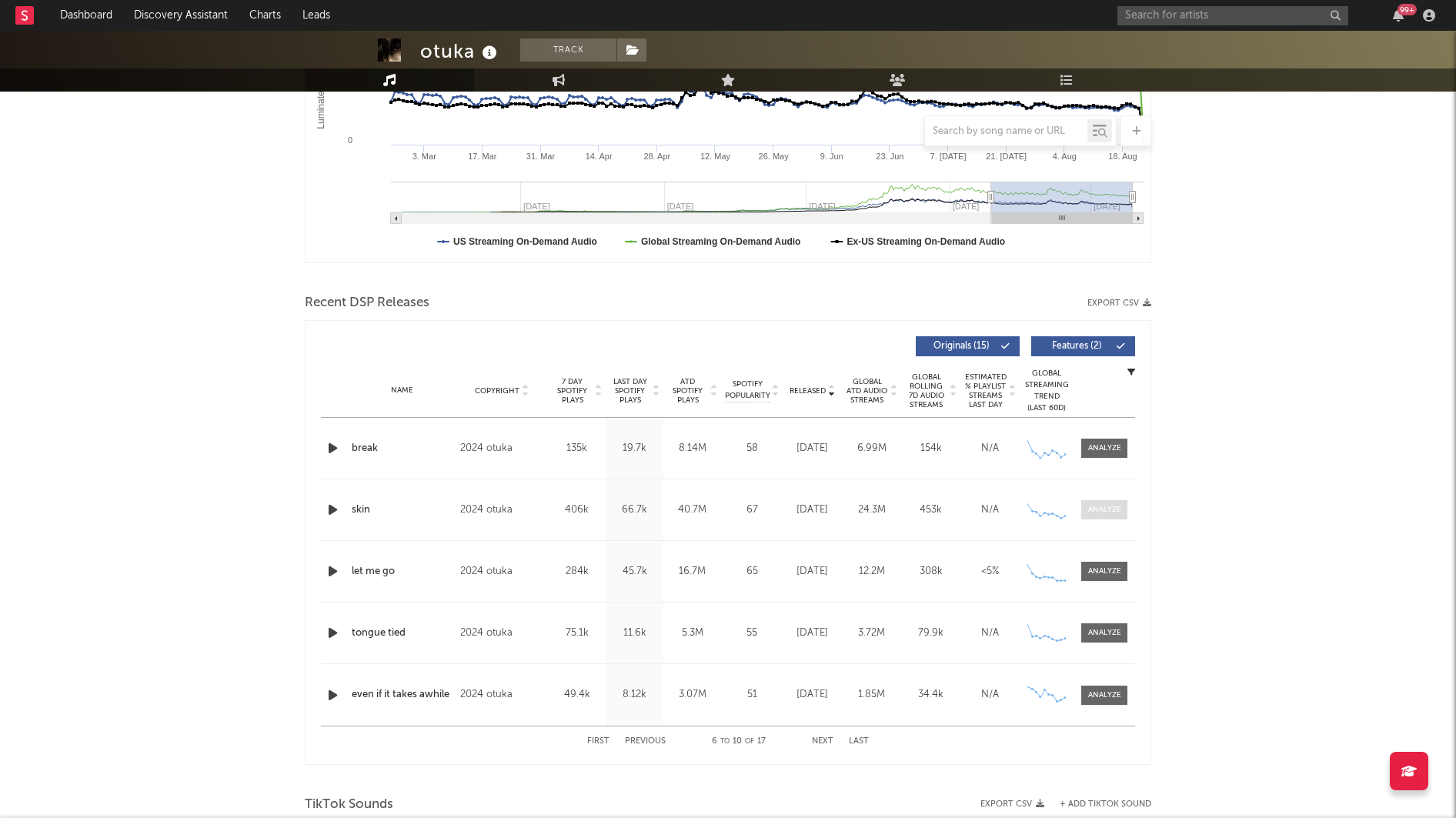
click at [1098, 507] on div at bounding box center [1104, 509] width 33 height 11
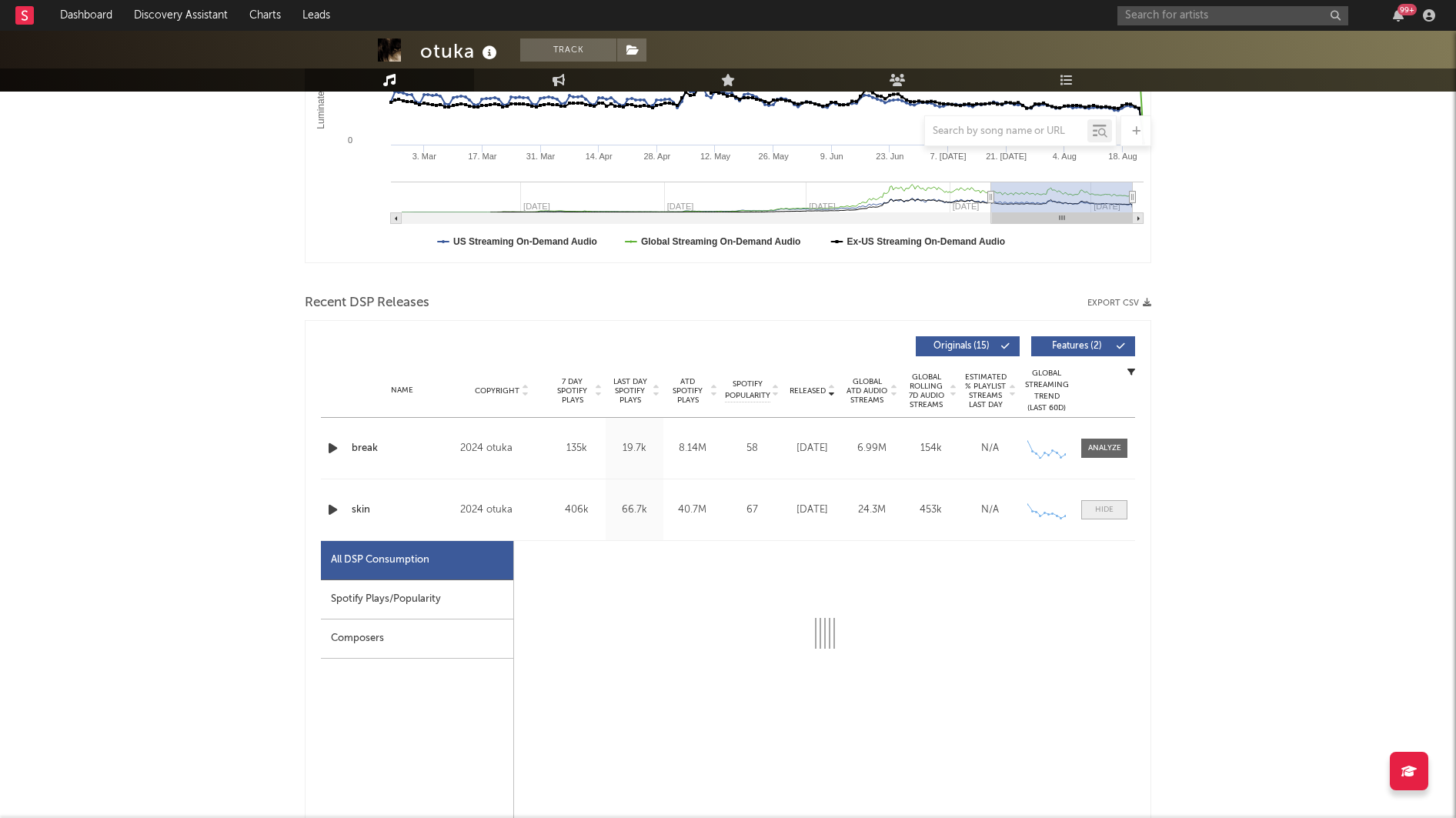
select select "6m"
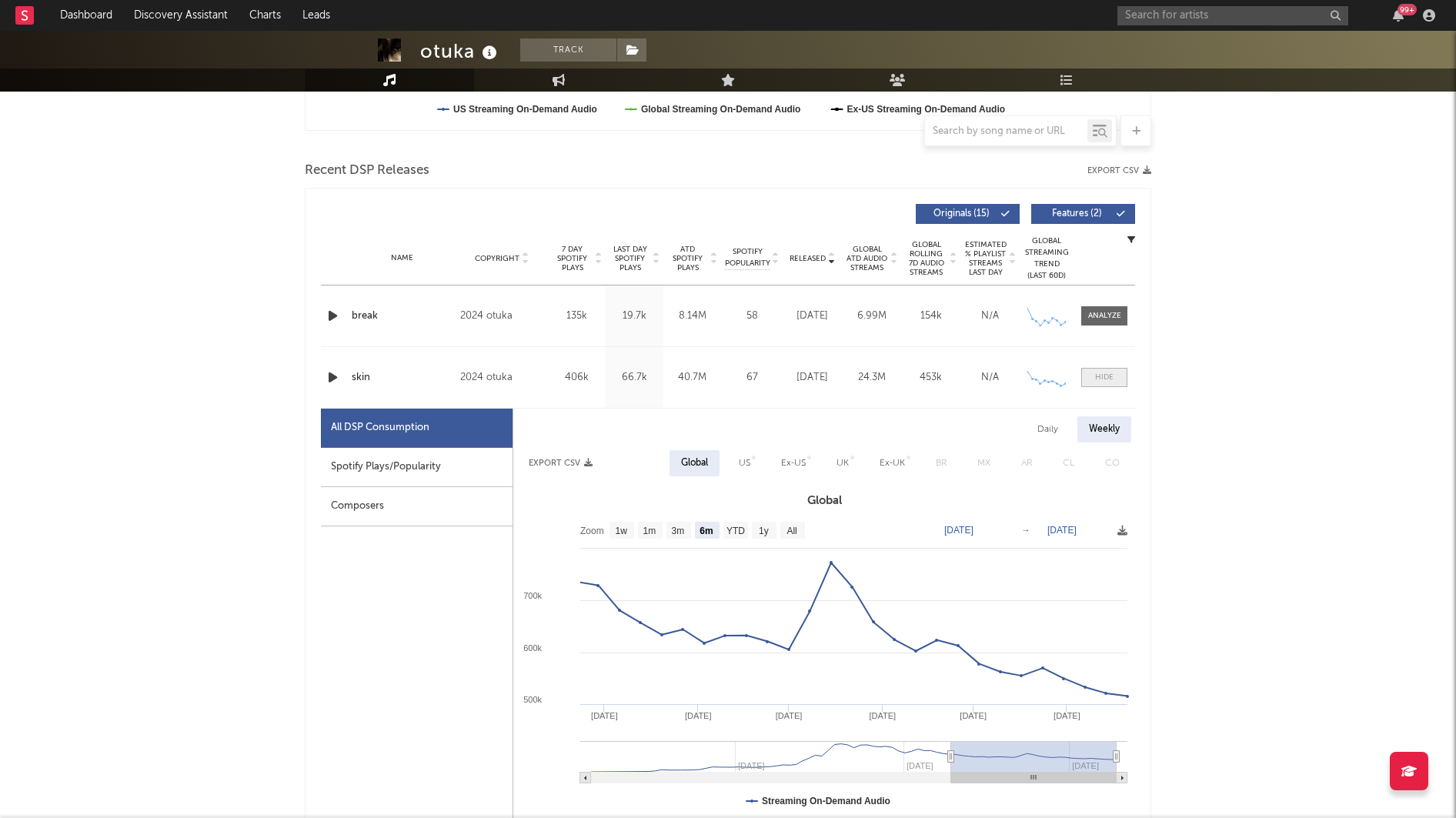
scroll to position [484, 0]
click at [745, 462] on div "US" at bounding box center [744, 462] width 11 height 18
select select "6m"
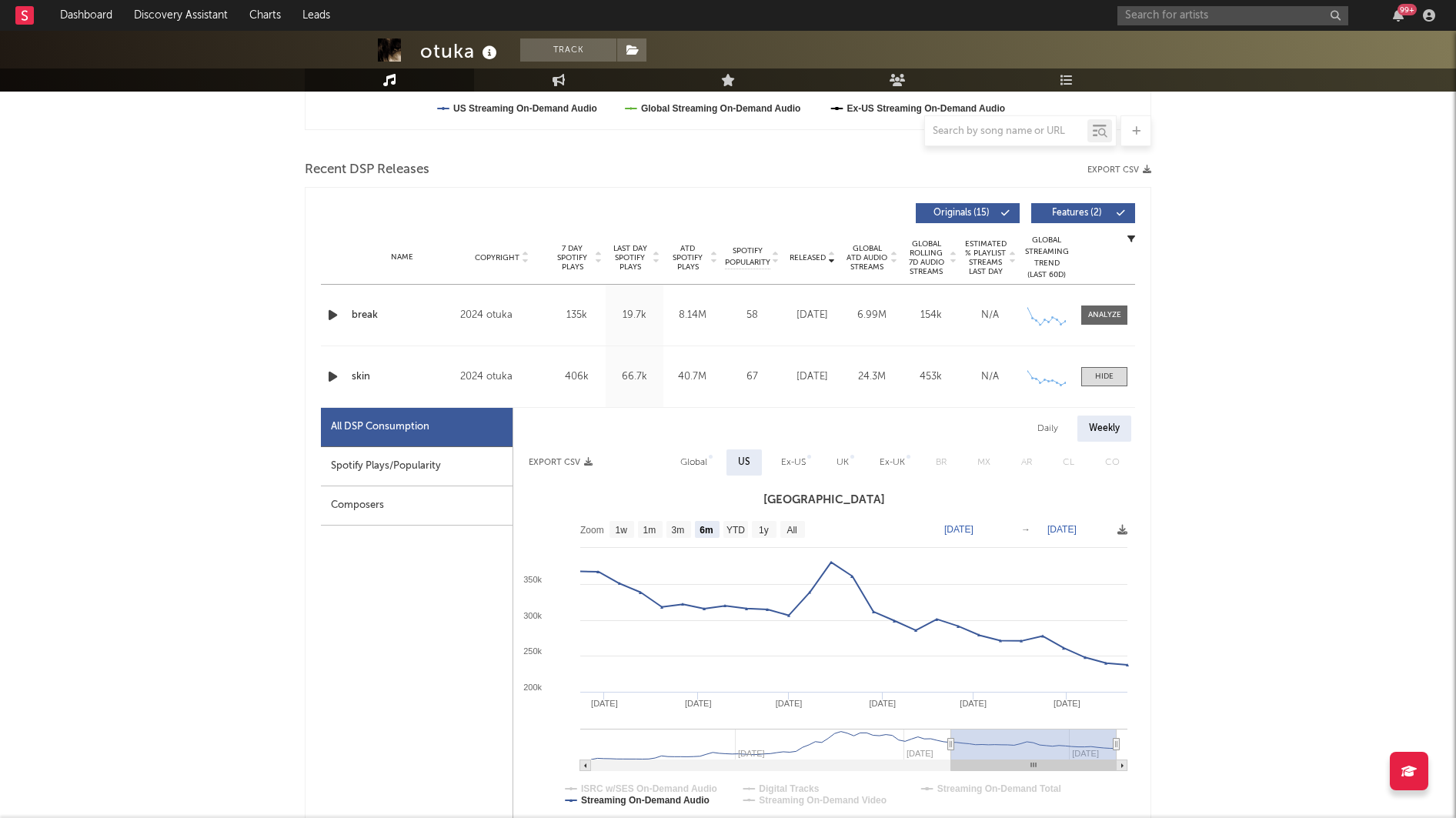
click at [697, 461] on div "Global" at bounding box center [694, 462] width 27 height 18
select select "6m"
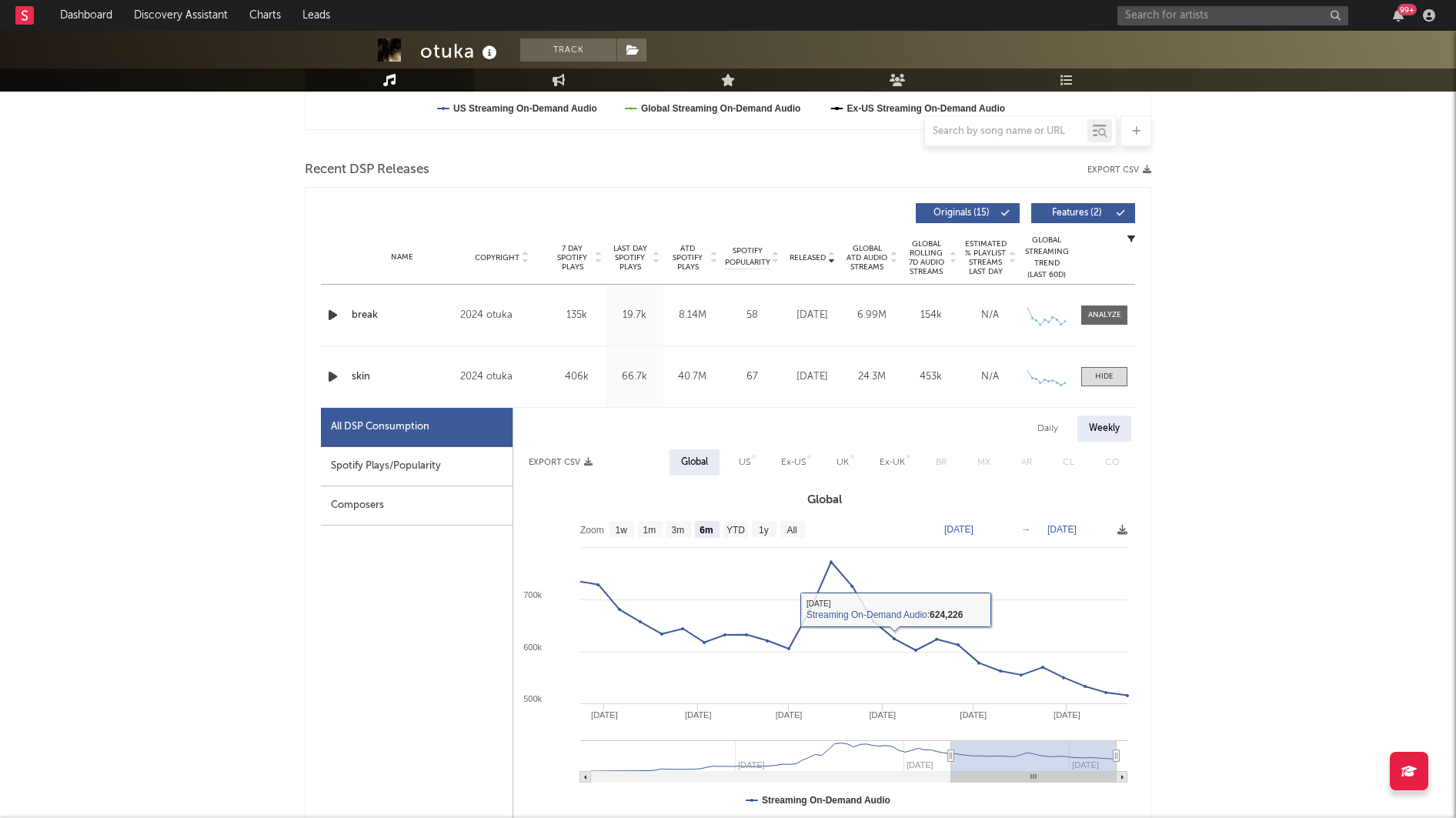
click at [747, 460] on div "US" at bounding box center [744, 462] width 11 height 18
select select "6m"
